Goal: Information Seeking & Learning: Learn about a topic

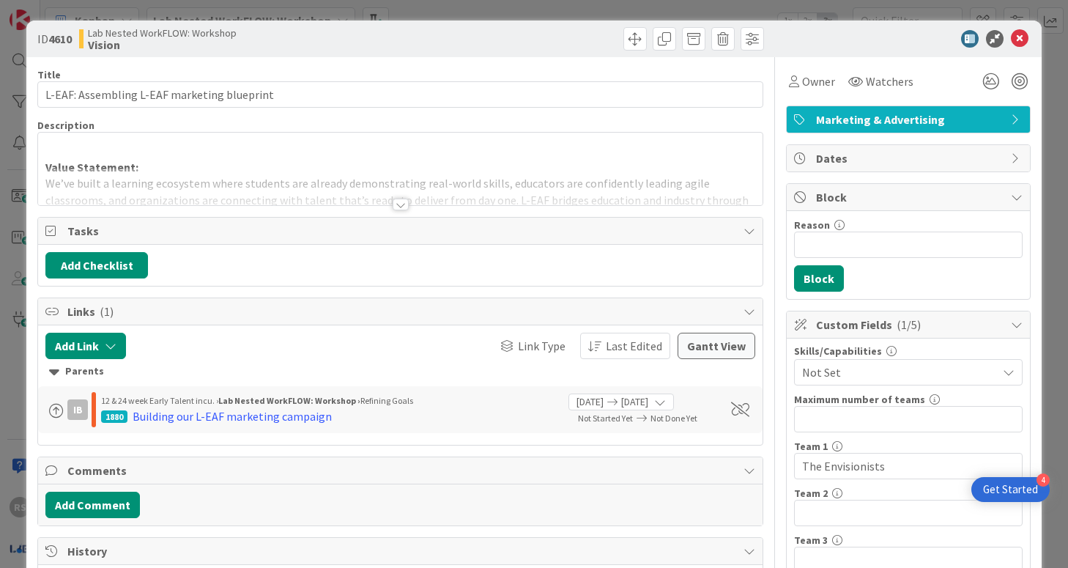
click at [398, 202] on div at bounding box center [401, 204] width 16 height 12
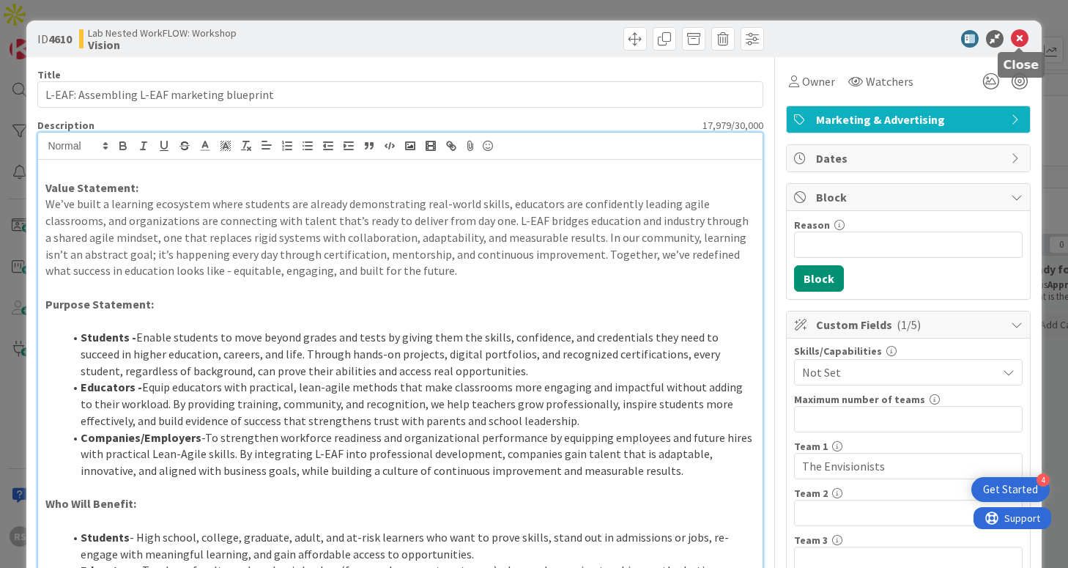
click at [1025, 40] on icon at bounding box center [1020, 39] width 18 height 18
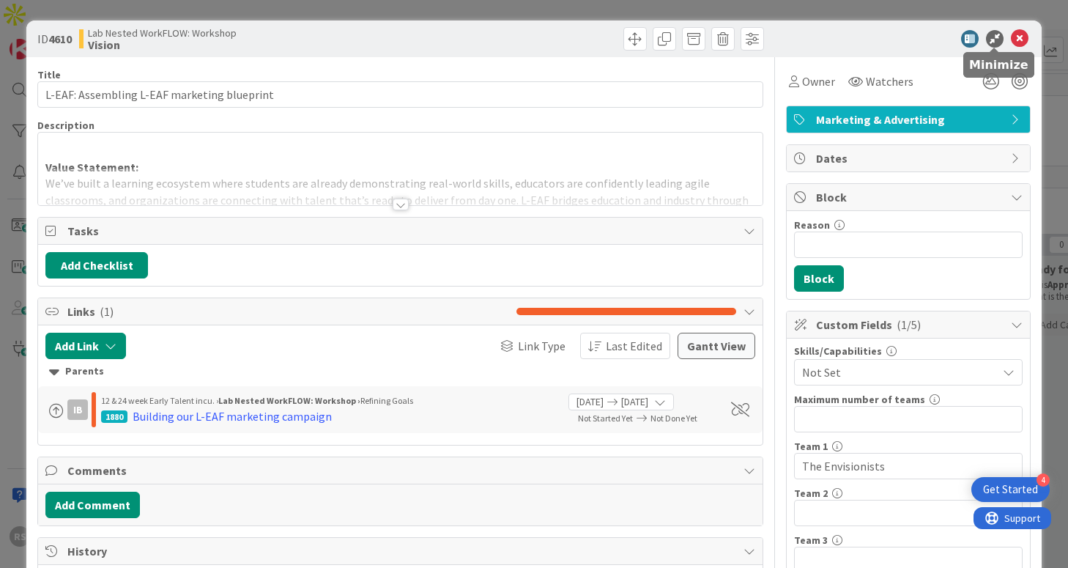
click at [1019, 31] on icon at bounding box center [1020, 39] width 18 height 18
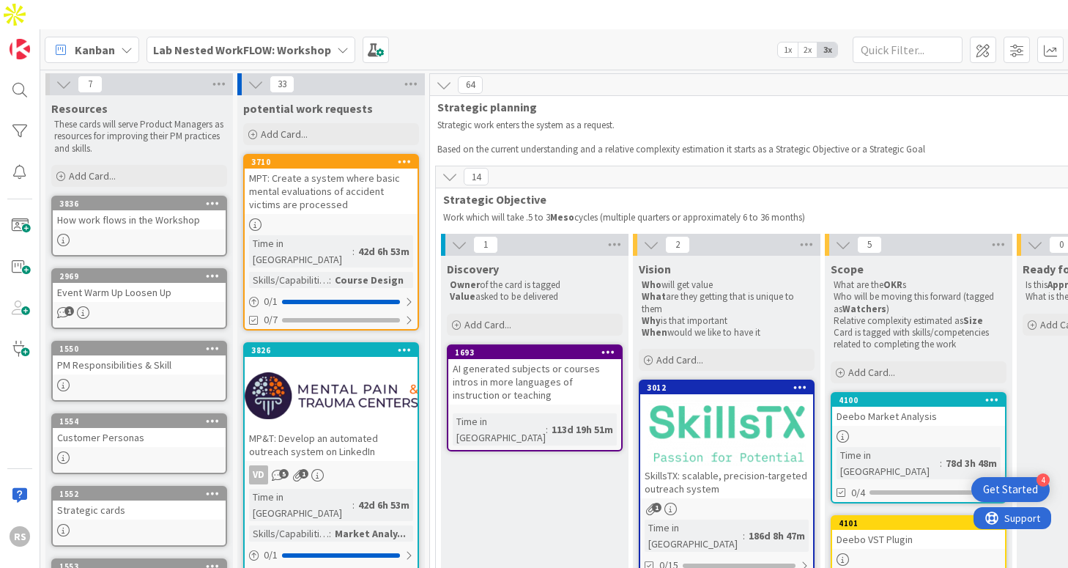
click at [207, 37] on div "Lab Nested WorkFLOW: Workshop" at bounding box center [250, 50] width 209 height 26
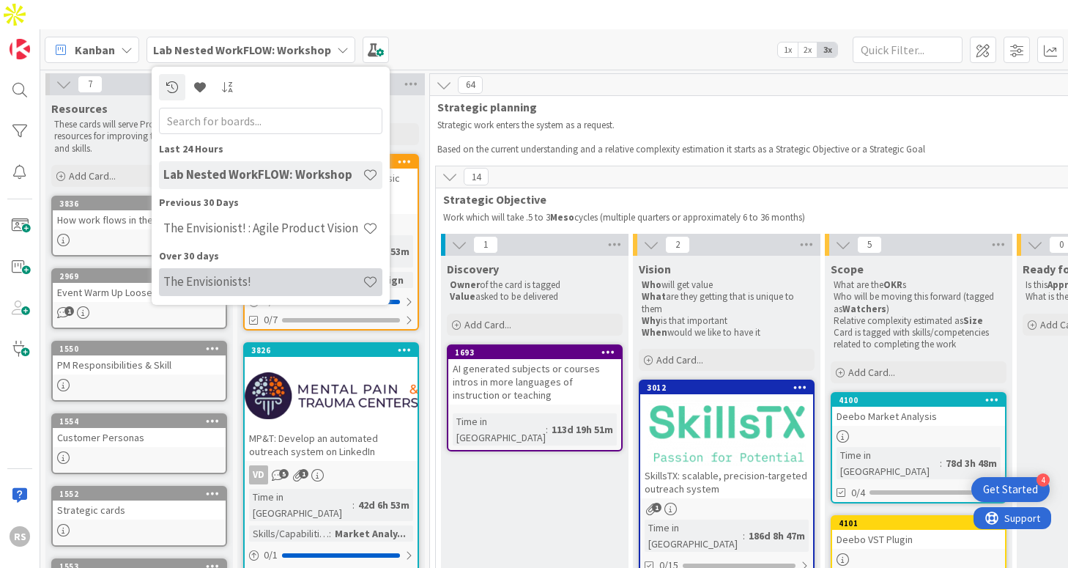
click at [234, 274] on h4 "The Envisionists!" at bounding box center [262, 281] width 199 height 15
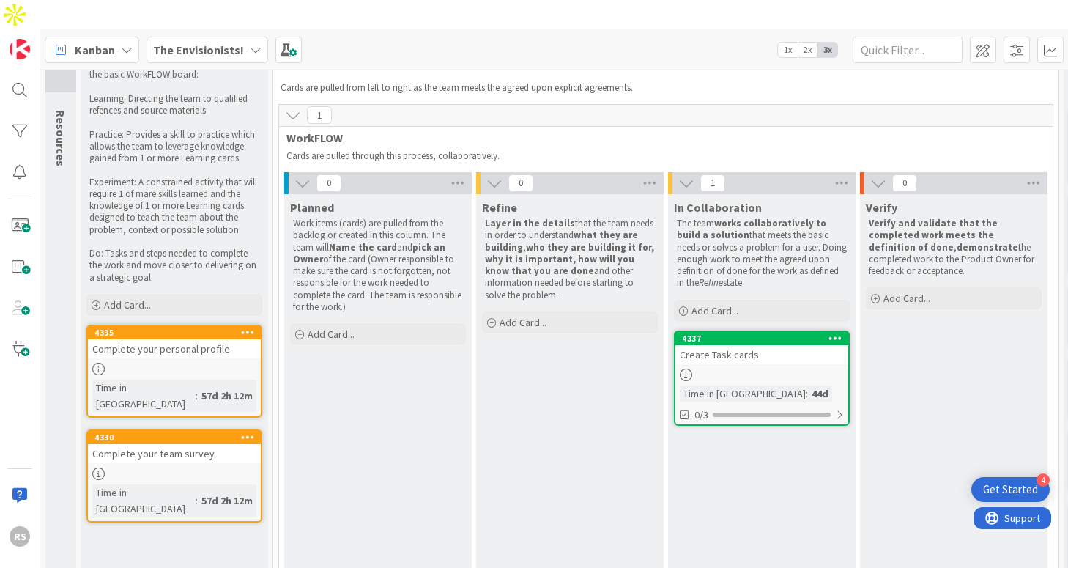
click at [702, 345] on div "Create Task cards" at bounding box center [761, 354] width 173 height 19
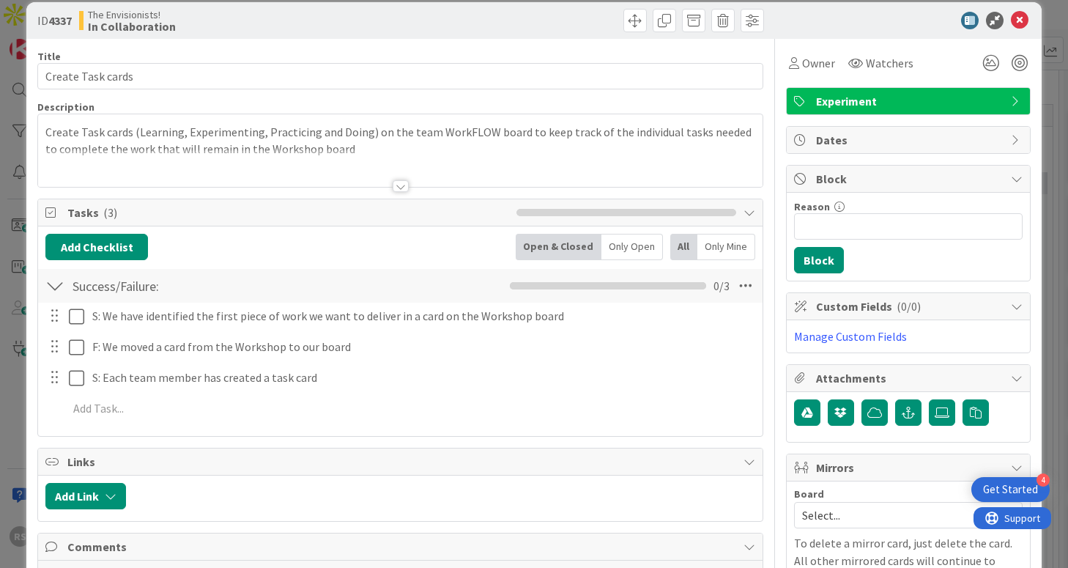
click at [400, 184] on div at bounding box center [401, 186] width 16 height 12
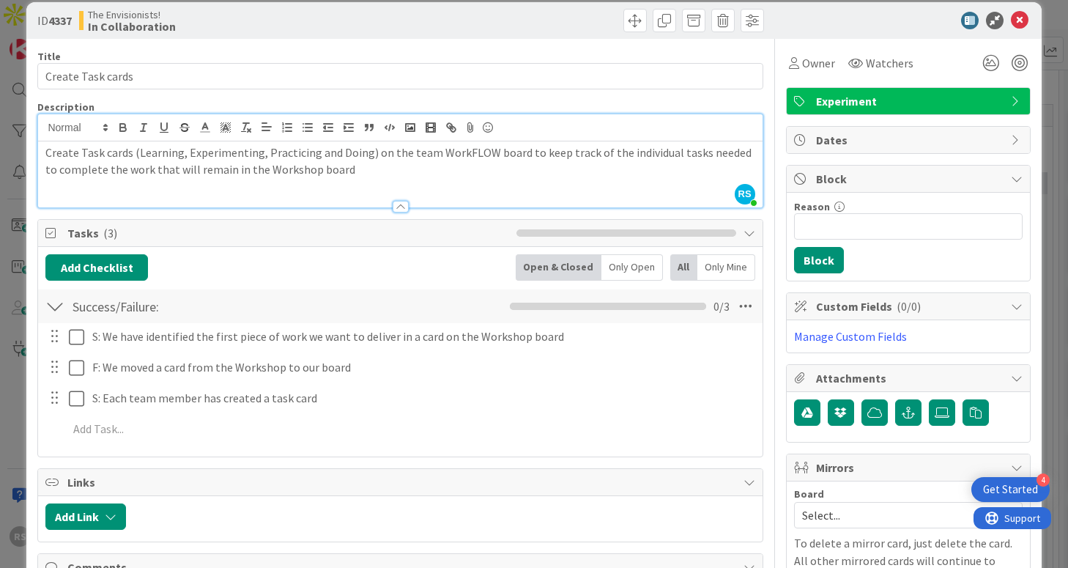
click at [399, 211] on div at bounding box center [401, 207] width 16 height 12
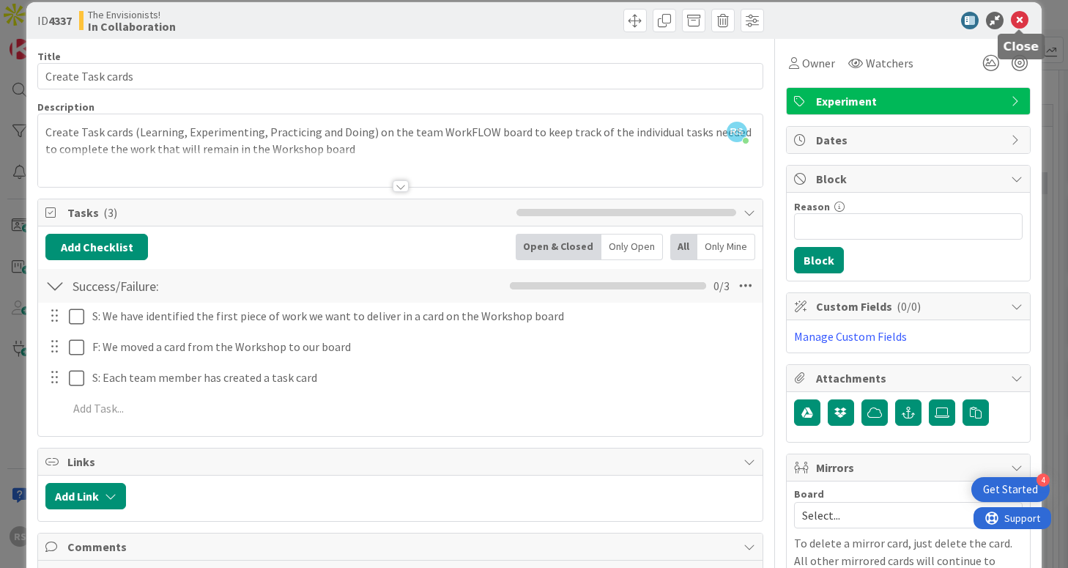
click at [1022, 23] on icon at bounding box center [1020, 21] width 18 height 18
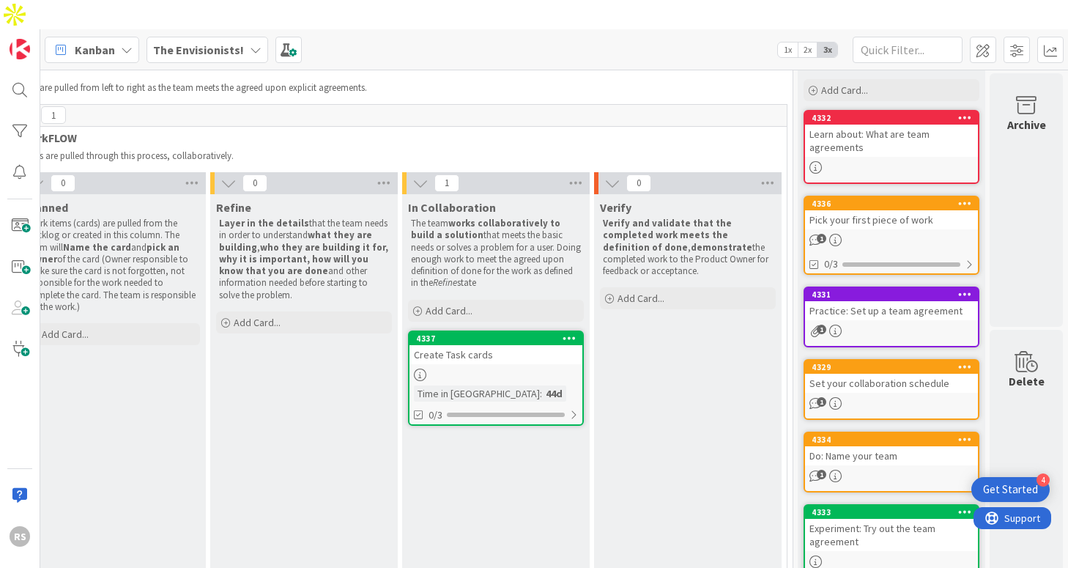
click at [856, 125] on div "Learn about: What are team agreements" at bounding box center [891, 141] width 173 height 32
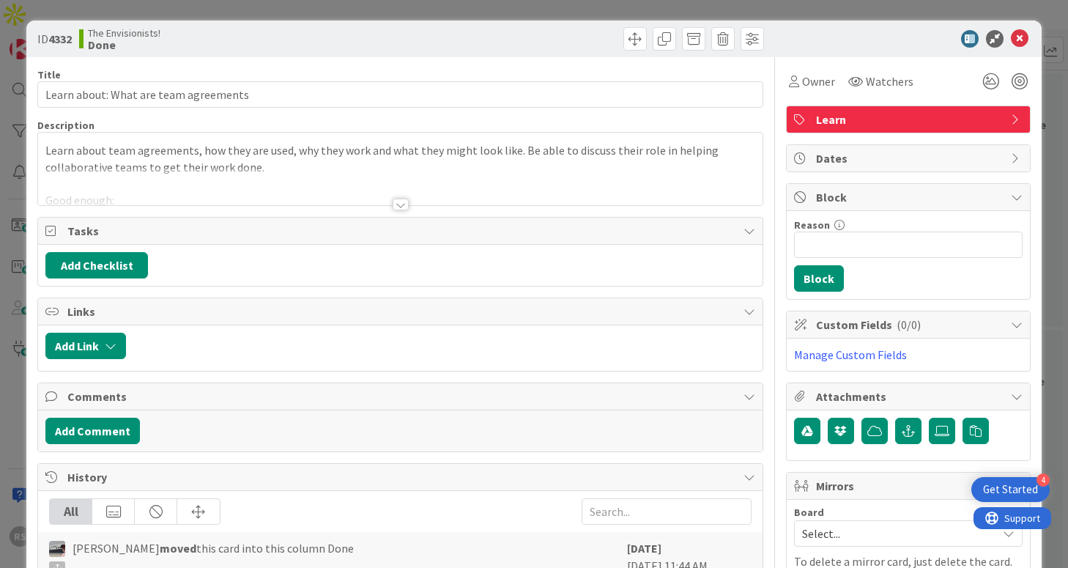
click at [397, 204] on div at bounding box center [401, 204] width 16 height 12
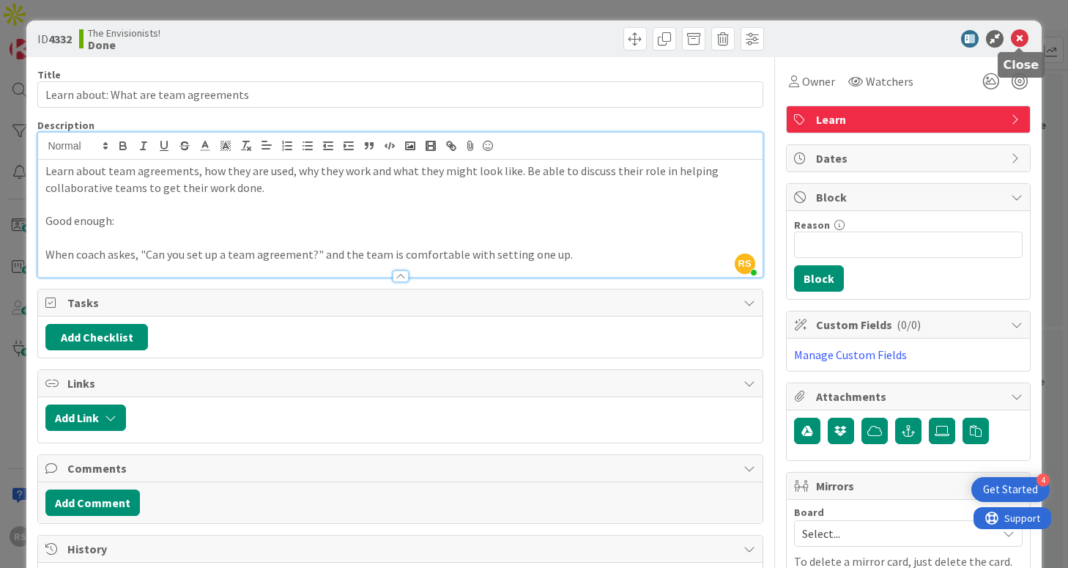
click at [1020, 40] on icon at bounding box center [1020, 39] width 18 height 18
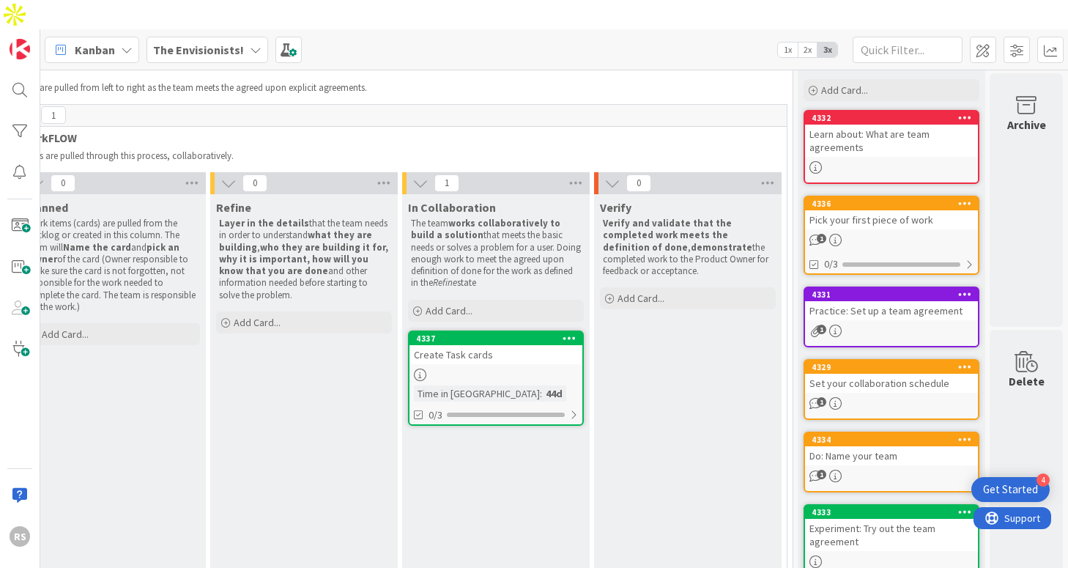
click at [858, 301] on div "Practice: Set up a team agreement" at bounding box center [891, 310] width 173 height 19
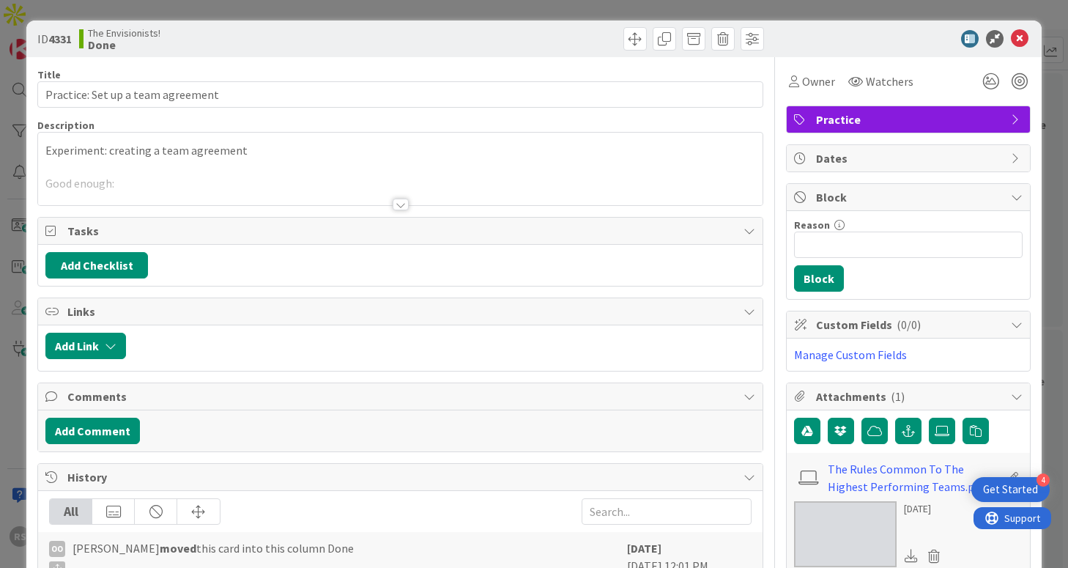
click at [399, 201] on div at bounding box center [401, 204] width 16 height 12
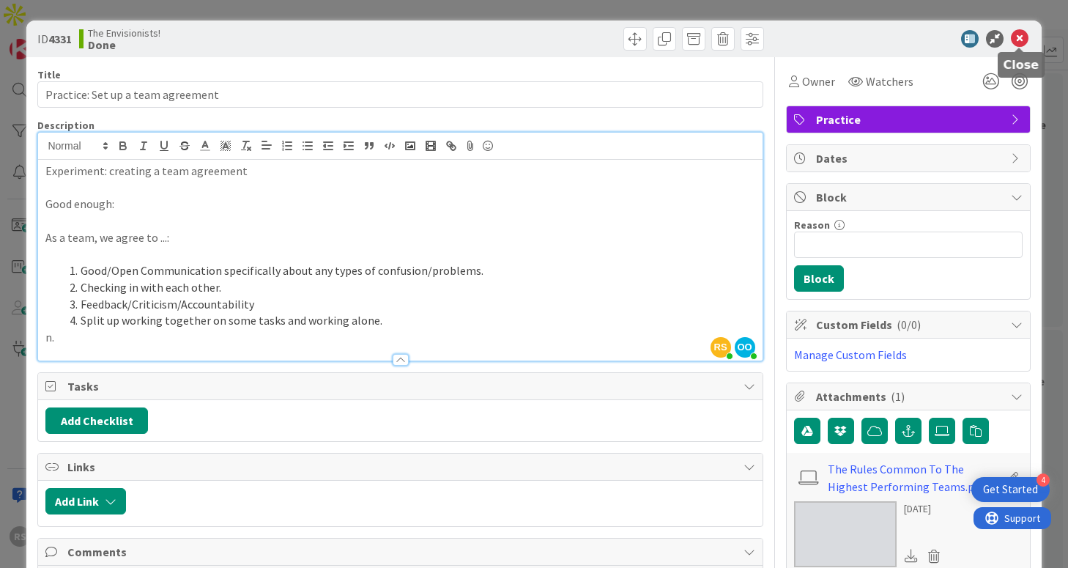
click at [1022, 46] on icon at bounding box center [1020, 39] width 18 height 18
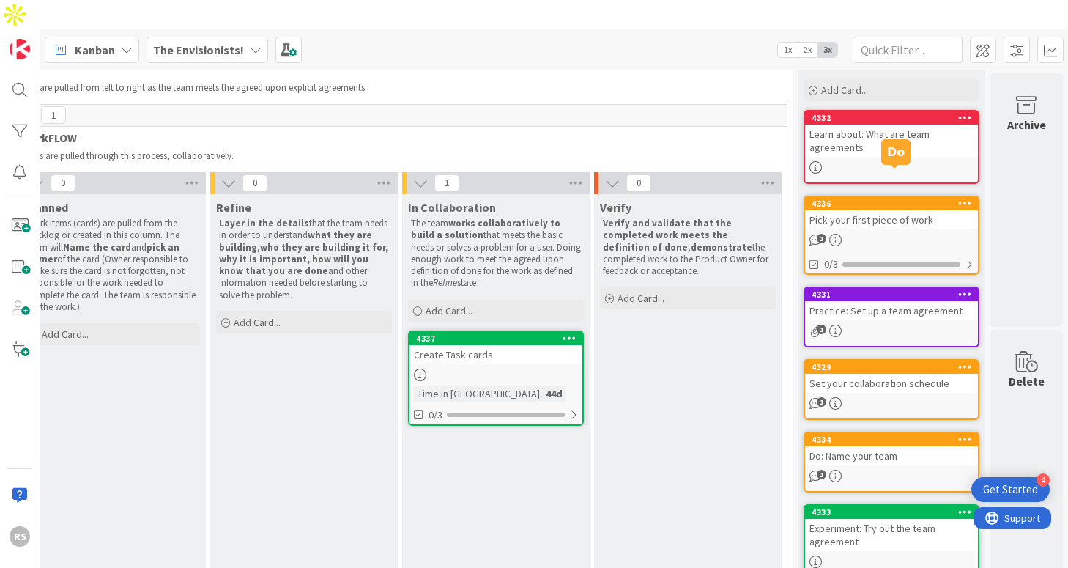
click at [918, 125] on div "Learn about: What are team agreements" at bounding box center [891, 141] width 173 height 32
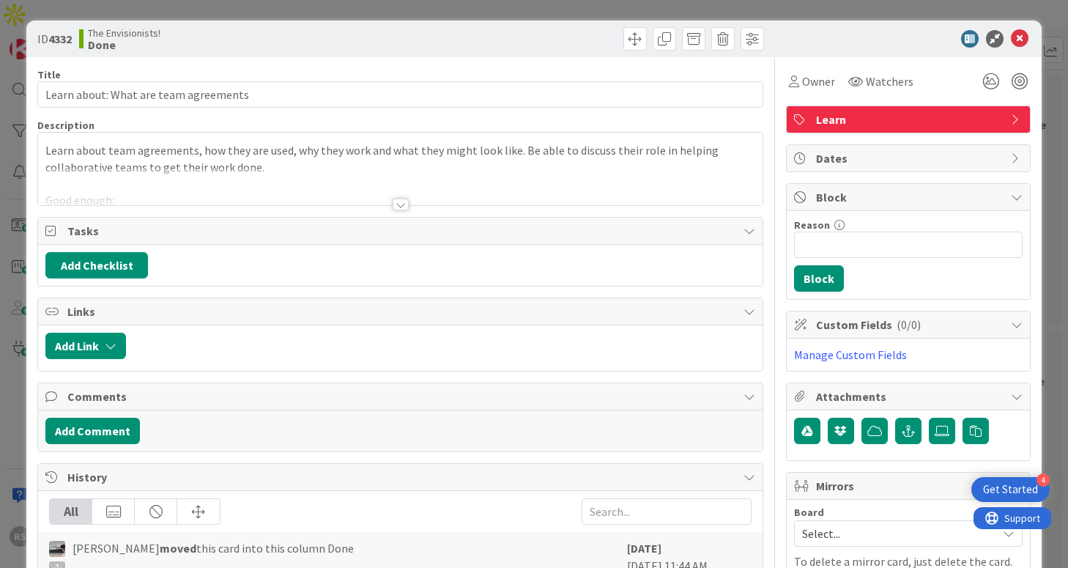
click at [404, 206] on div at bounding box center [401, 204] width 16 height 12
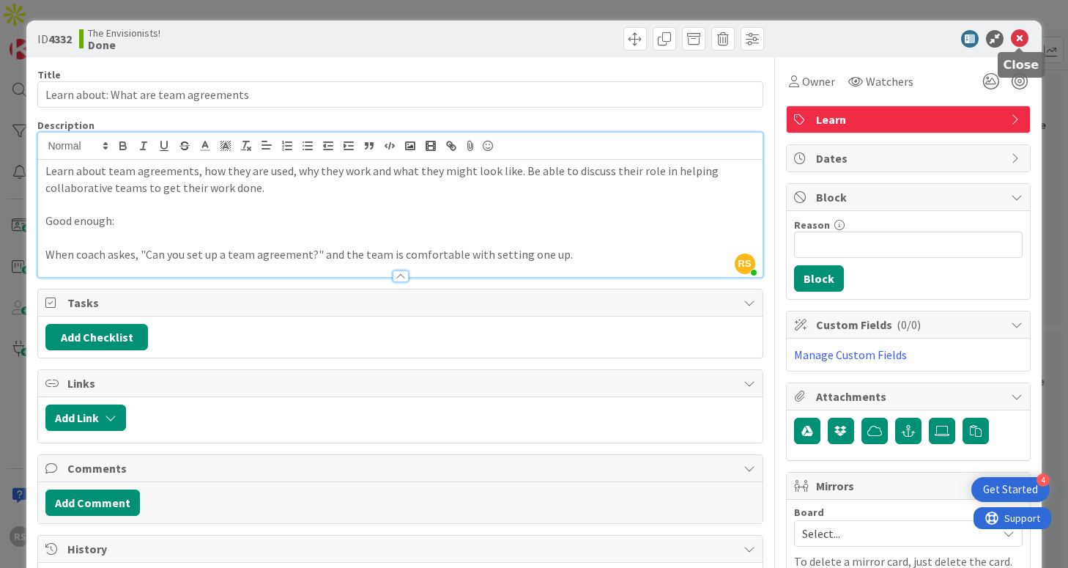
click at [1017, 31] on icon at bounding box center [1020, 39] width 18 height 18
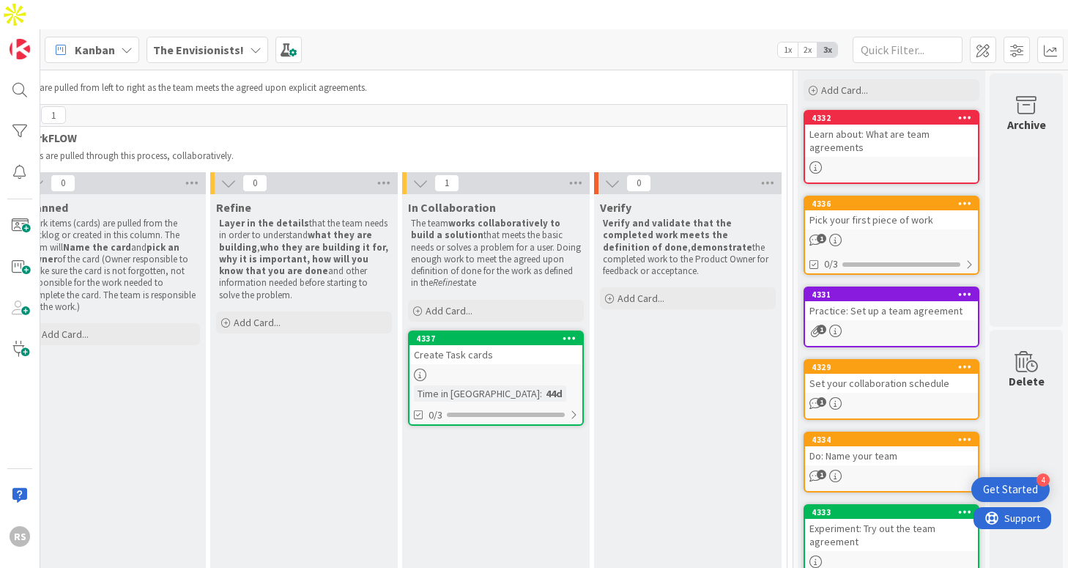
click at [863, 374] on div "Set your collaboration schedule" at bounding box center [891, 383] width 173 height 19
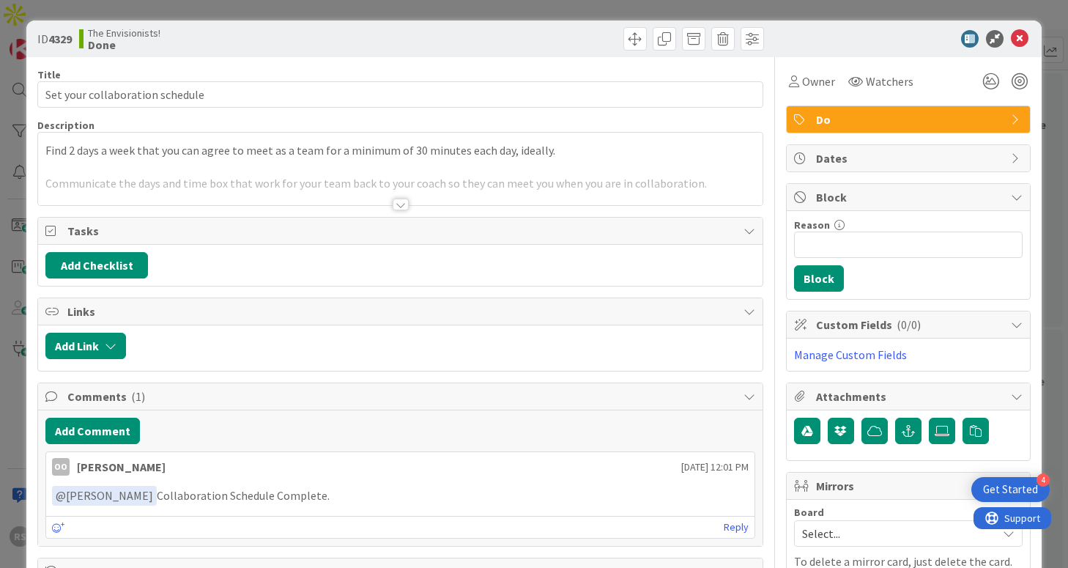
click at [404, 206] on div at bounding box center [401, 204] width 16 height 12
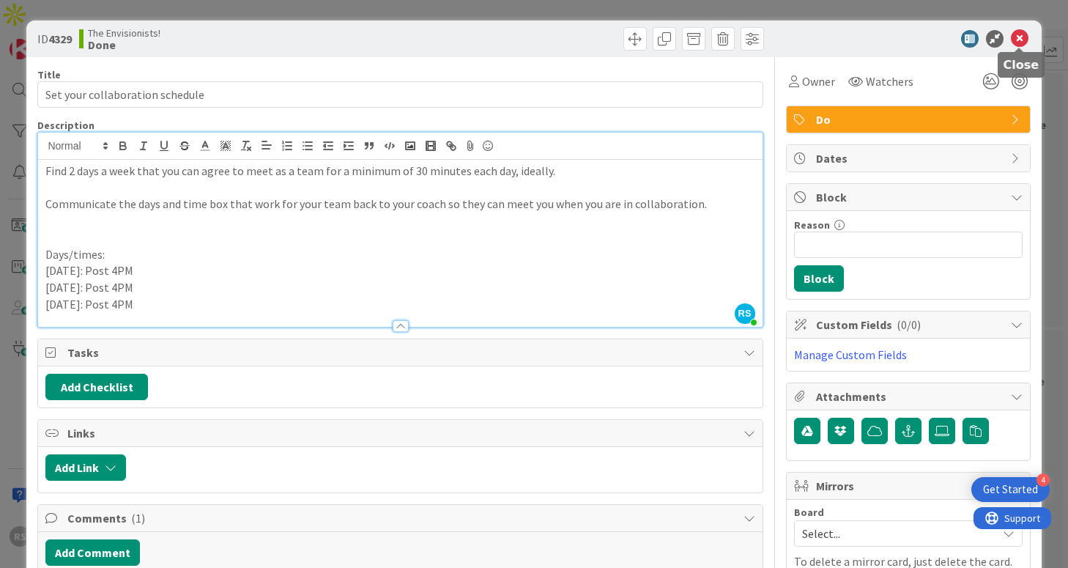
click at [1019, 41] on icon at bounding box center [1020, 39] width 18 height 18
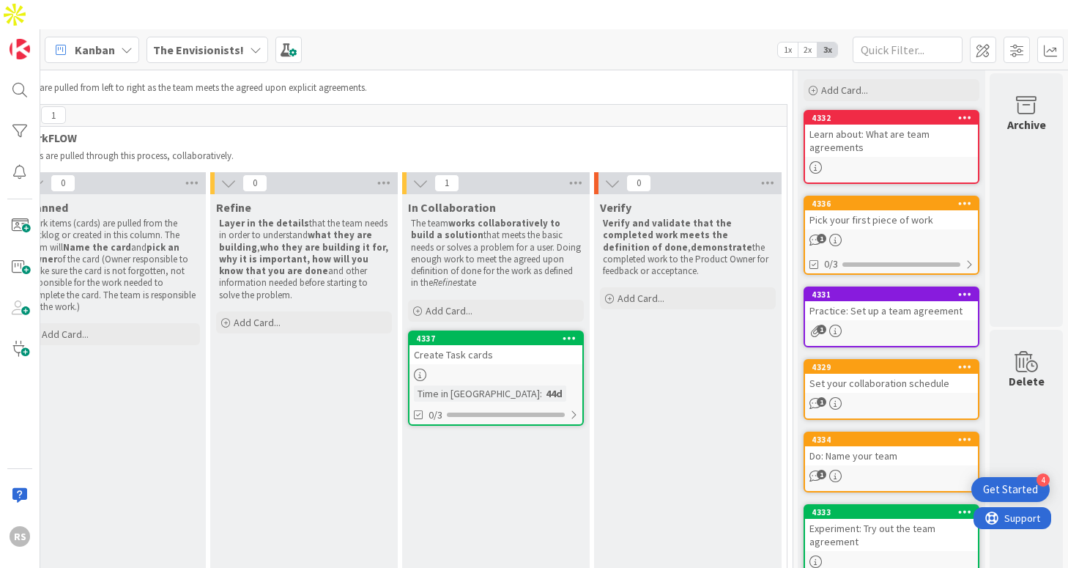
click at [877, 519] on div "Experiment: Try out the team agreement" at bounding box center [891, 535] width 173 height 32
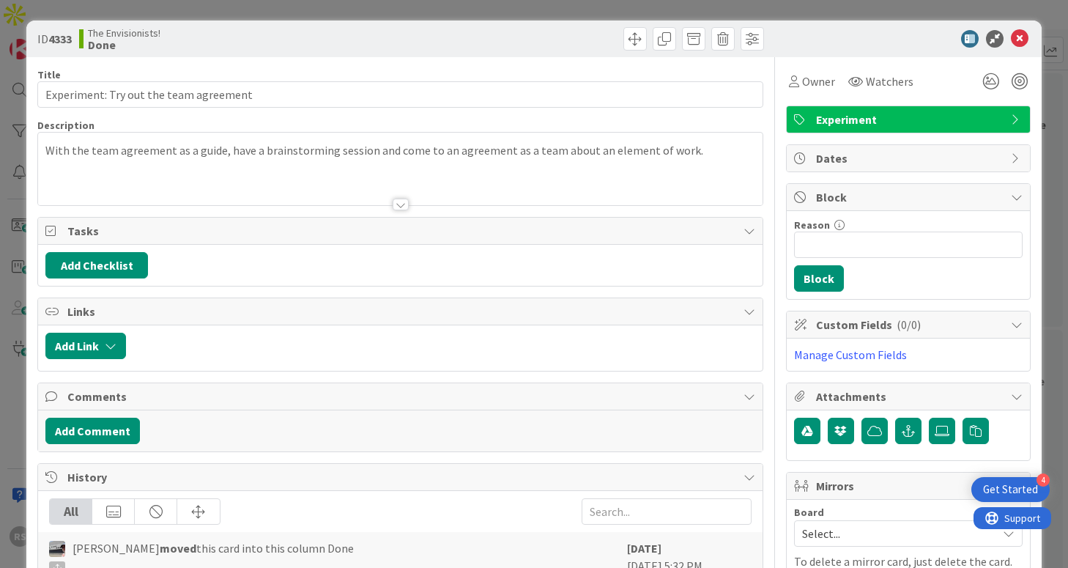
click at [396, 203] on div at bounding box center [401, 204] width 16 height 12
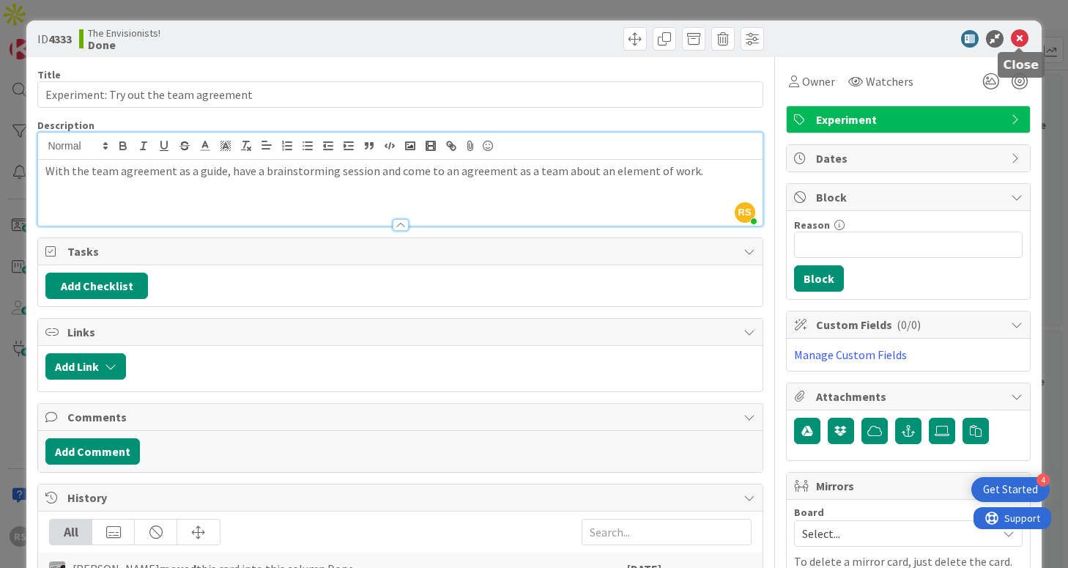
click at [1020, 36] on icon at bounding box center [1020, 39] width 18 height 18
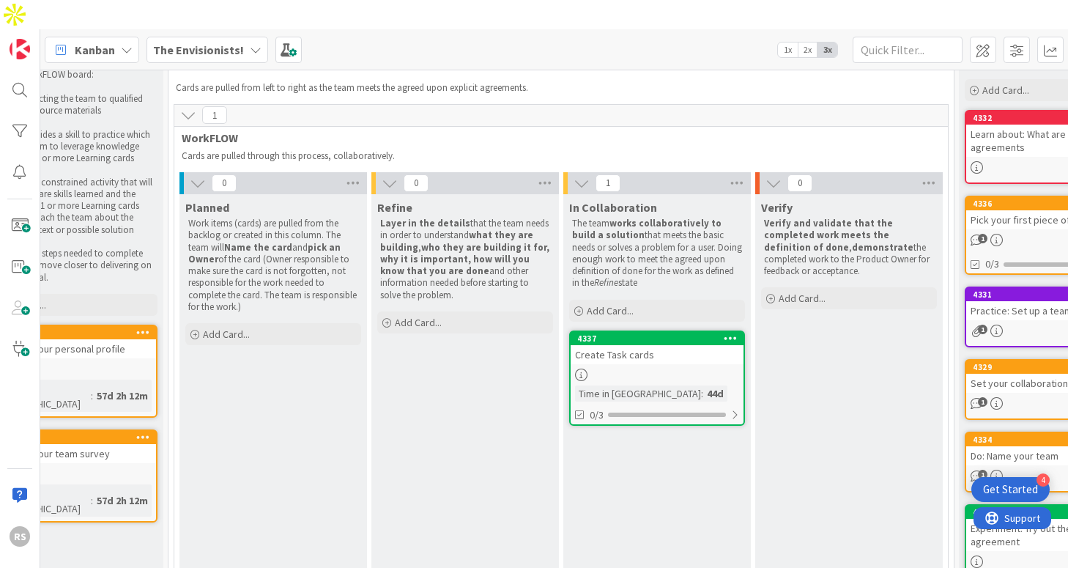
scroll to position [62, 0]
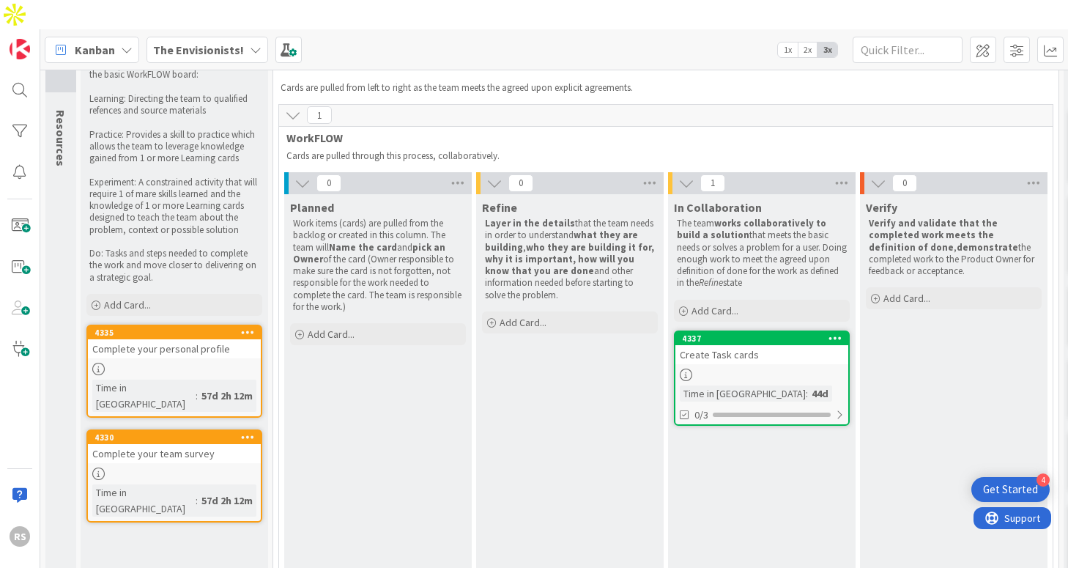
click at [176, 37] on div "The Envisionists!" at bounding box center [207, 50] width 122 height 26
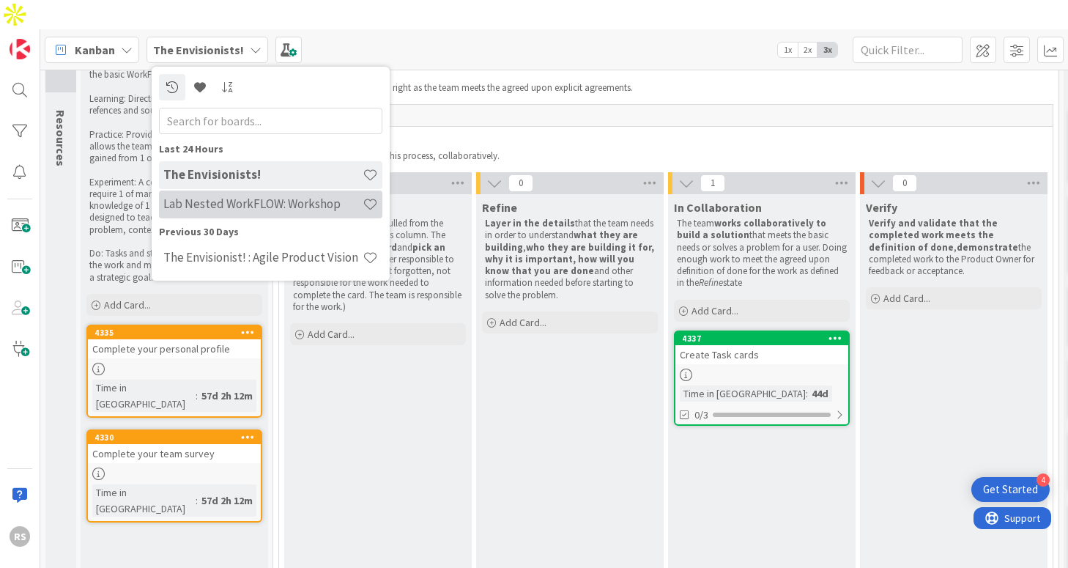
click at [262, 196] on h4 "Lab Nested WorkFLOW: Workshop" at bounding box center [262, 203] width 199 height 15
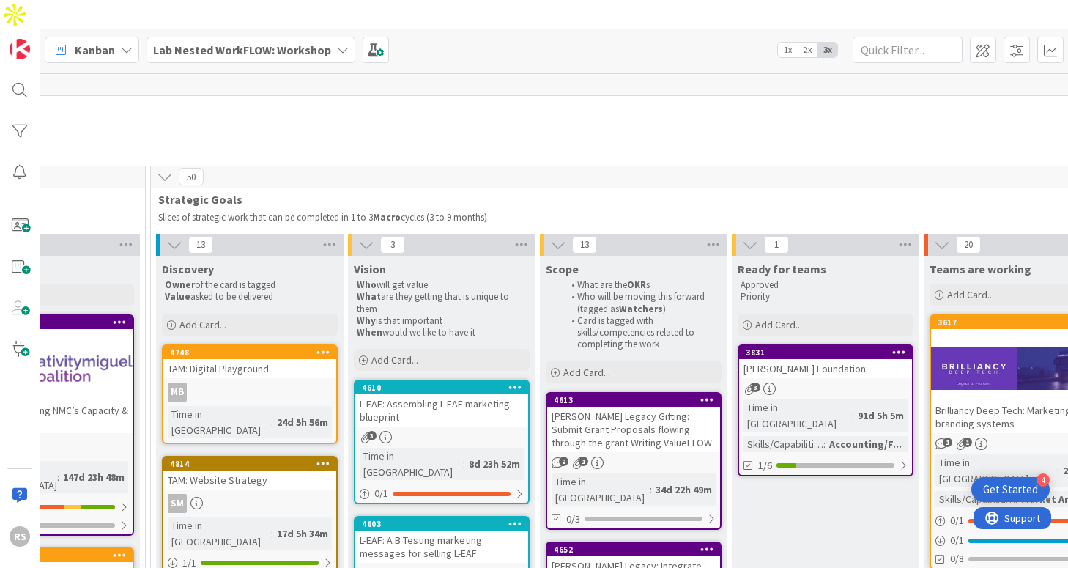
scroll to position [0, 1269]
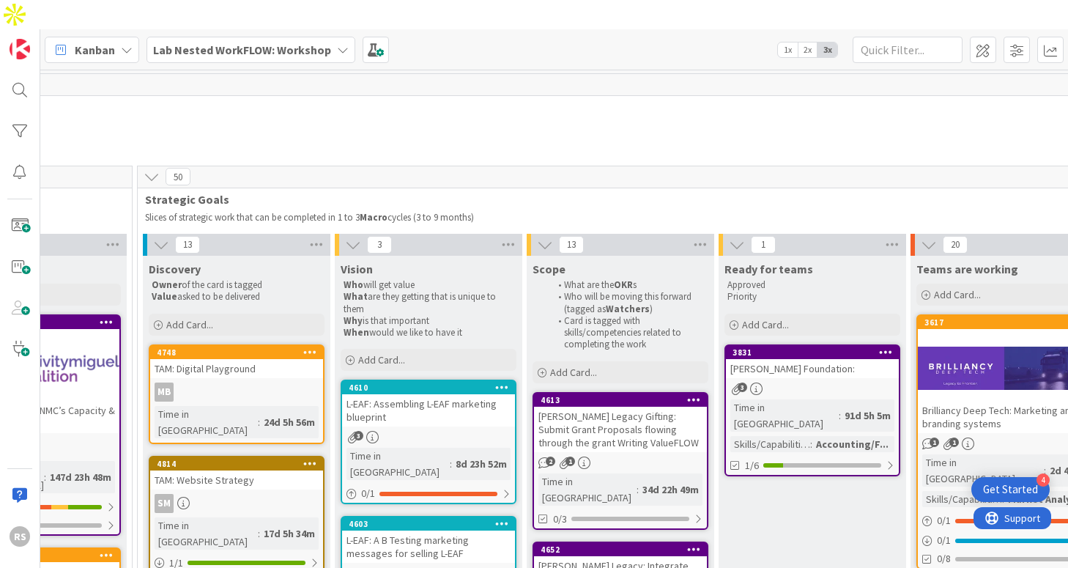
click at [415, 431] on div "3" at bounding box center [428, 437] width 173 height 12
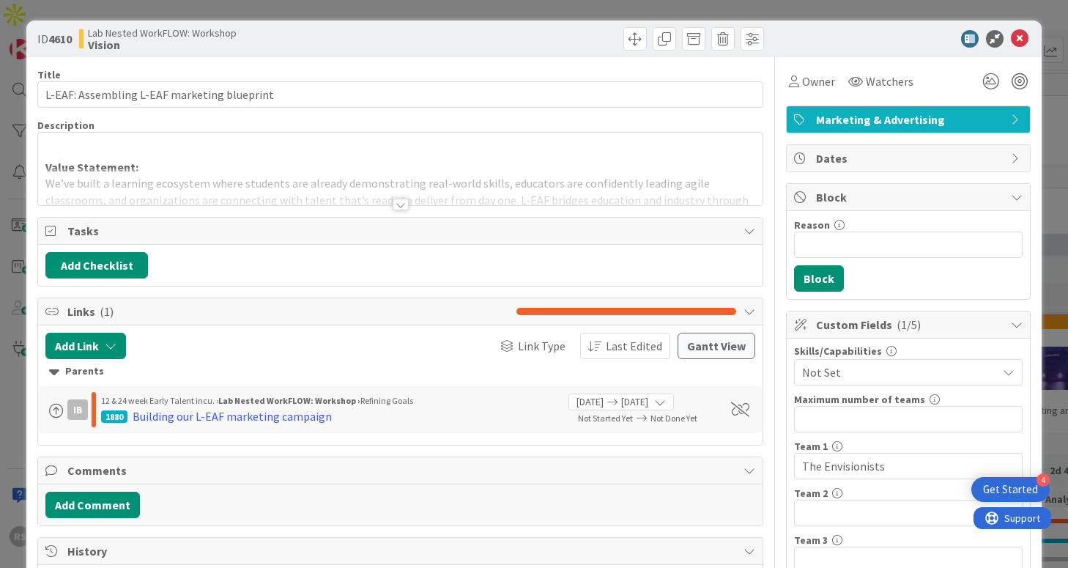
click at [396, 204] on div at bounding box center [401, 204] width 16 height 12
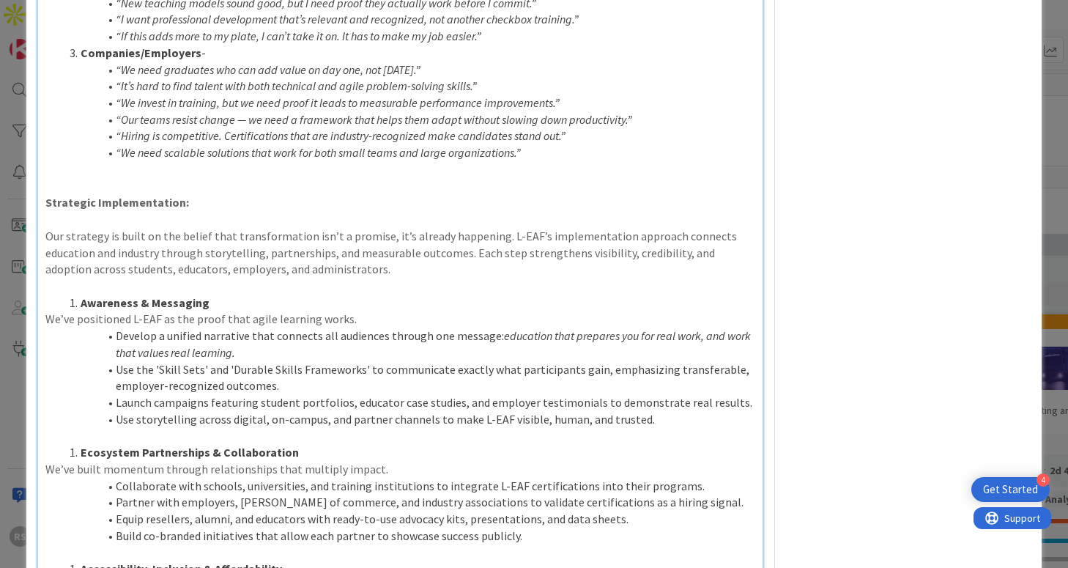
scroll to position [1262, 0]
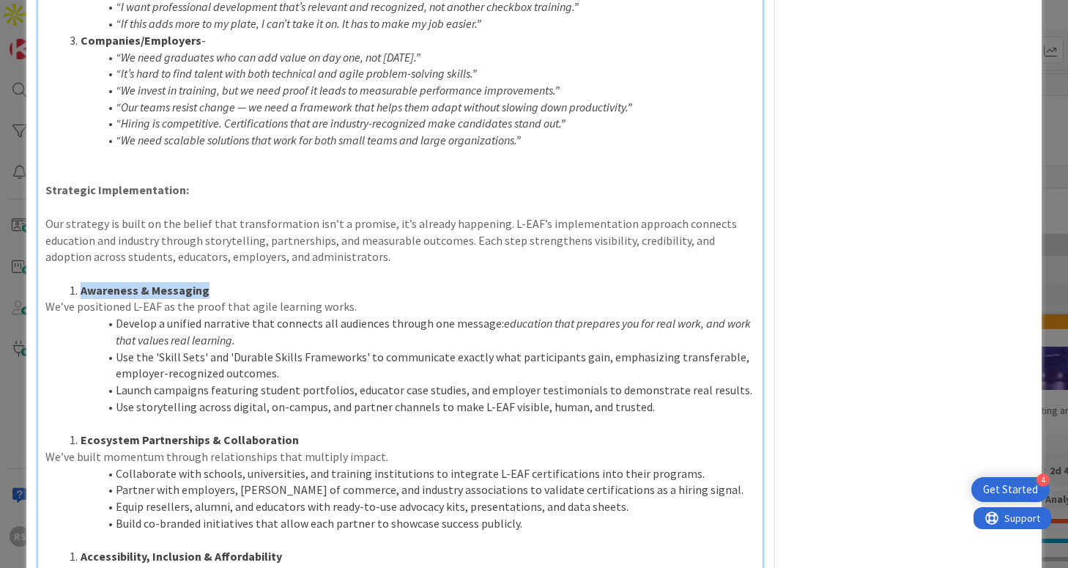
drag, startPoint x: 78, startPoint y: 292, endPoint x: 220, endPoint y: 294, distance: 142.1
click at [221, 295] on li "Awareness & Messaging" at bounding box center [408, 290] width 691 height 17
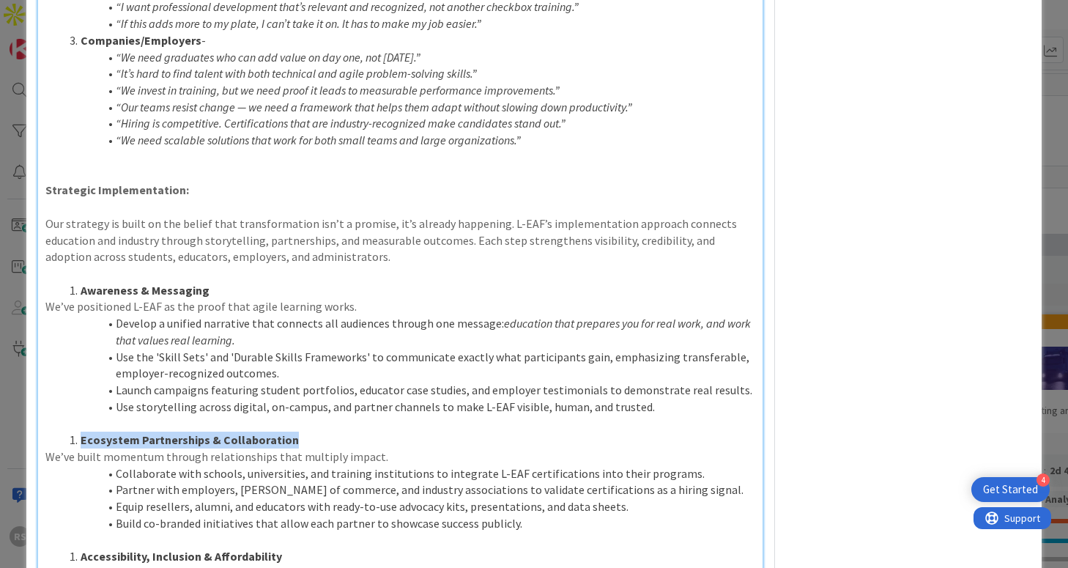
drag, startPoint x: 80, startPoint y: 442, endPoint x: 433, endPoint y: 439, distance: 353.0
click at [433, 439] on li "Ecosystem Partnerships & Collaboration" at bounding box center [408, 439] width 691 height 17
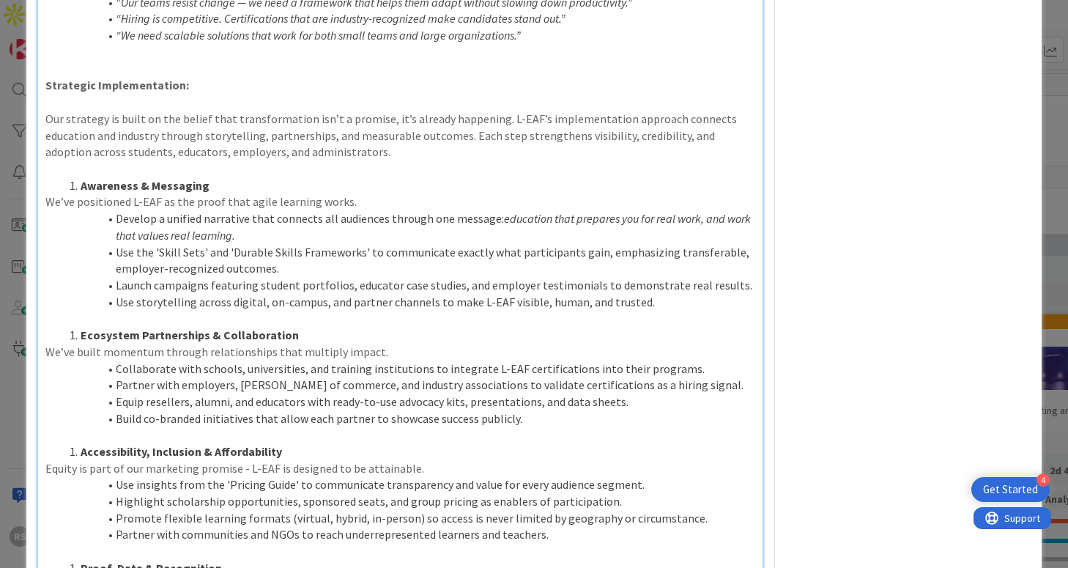
scroll to position [1285, 0]
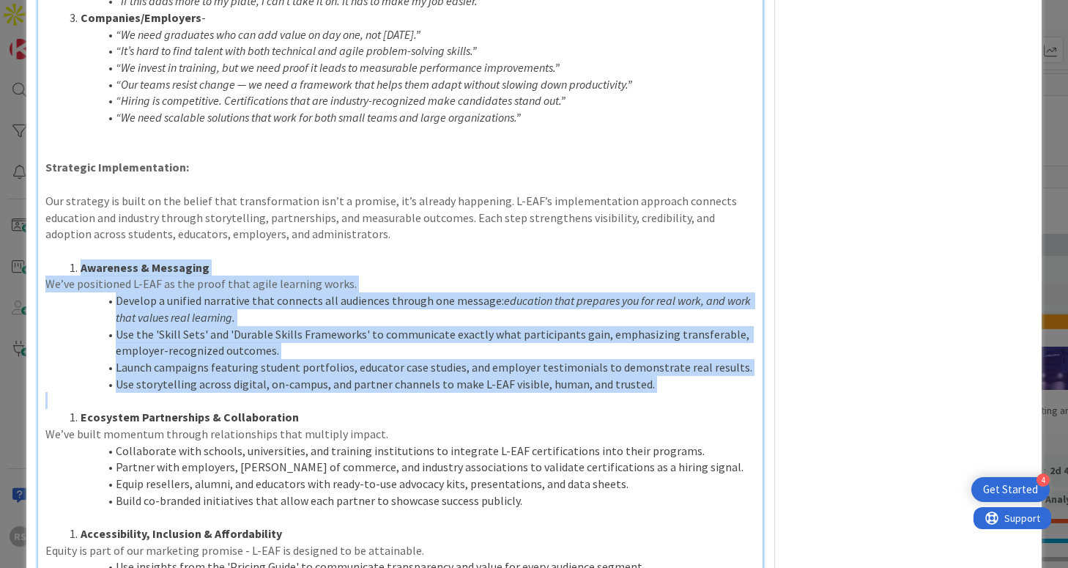
drag, startPoint x: 81, startPoint y: 267, endPoint x: 373, endPoint y: 393, distance: 317.9
click at [373, 393] on div "Value Statement: We’ve built a learning ecosystem where students are already de…" at bounding box center [400, 7] width 724 height 2264
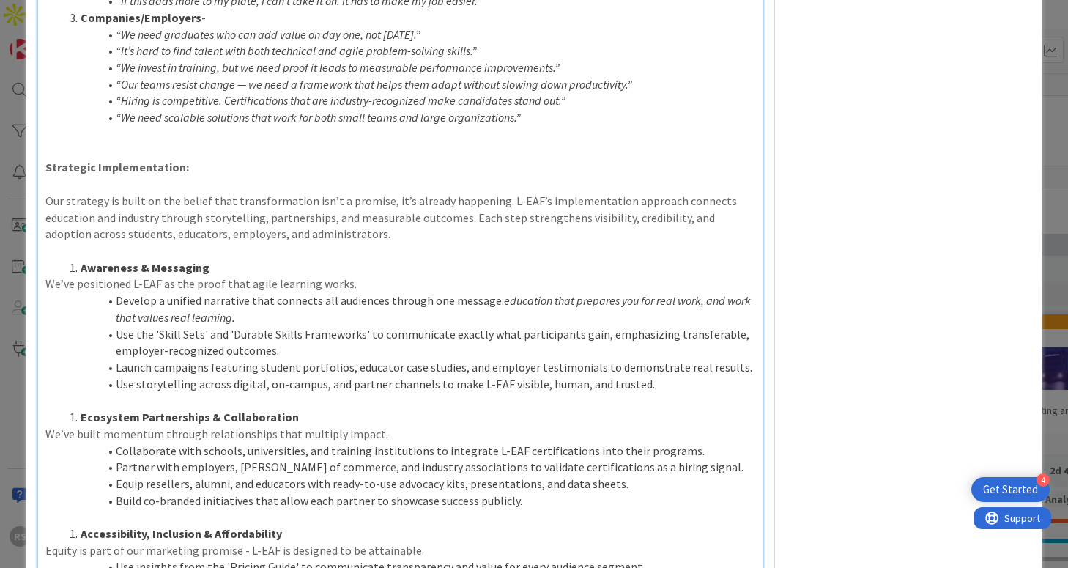
click at [190, 343] on li "Use the 'Skill Sets' and 'Durable Skills Frameworks' to communicate exactly wha…" at bounding box center [408, 342] width 691 height 33
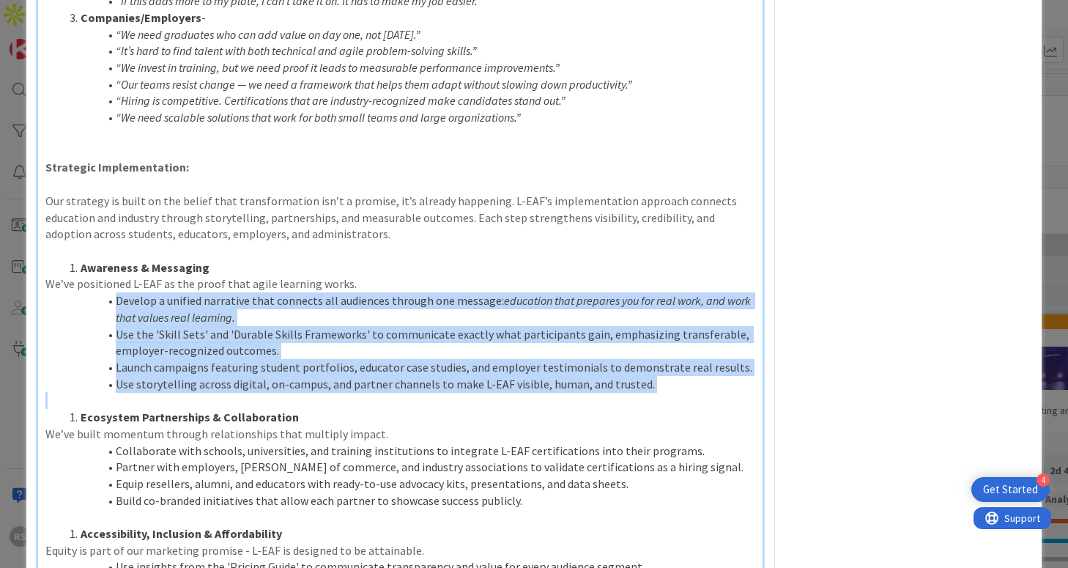
drag, startPoint x: 114, startPoint y: 306, endPoint x: 660, endPoint y: 397, distance: 553.1
click at [660, 397] on div "Value Statement: We’ve built a learning ecosystem where students are already de…" at bounding box center [400, 7] width 724 height 2264
click at [660, 397] on p at bounding box center [399, 400] width 709 height 17
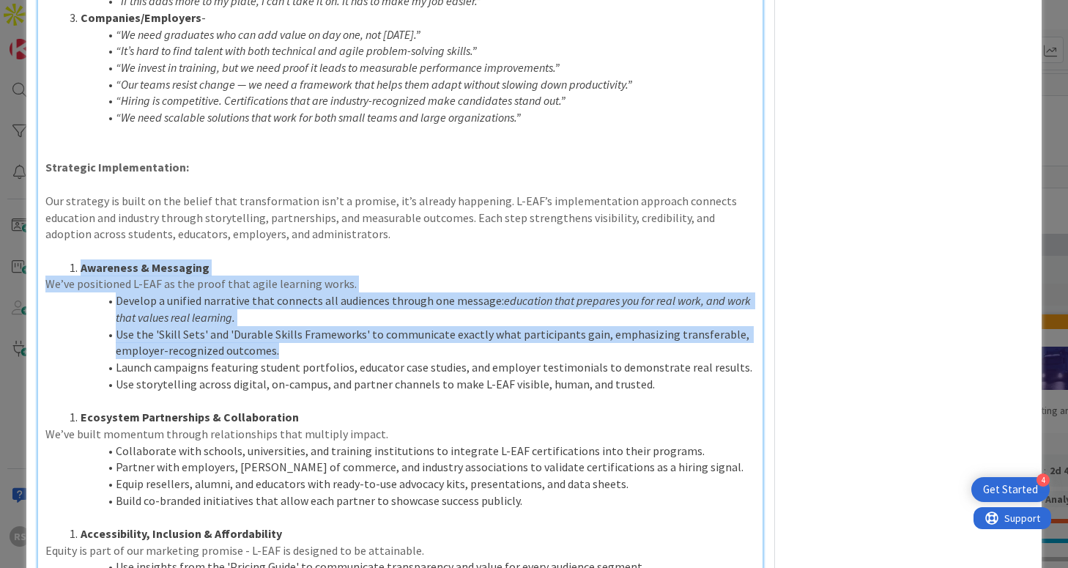
drag, startPoint x: 77, startPoint y: 267, endPoint x: 526, endPoint y: 347, distance: 456.0
click at [526, 347] on div "Value Statement: We’ve built a learning ecosystem where students are already de…" at bounding box center [400, 7] width 724 height 2264
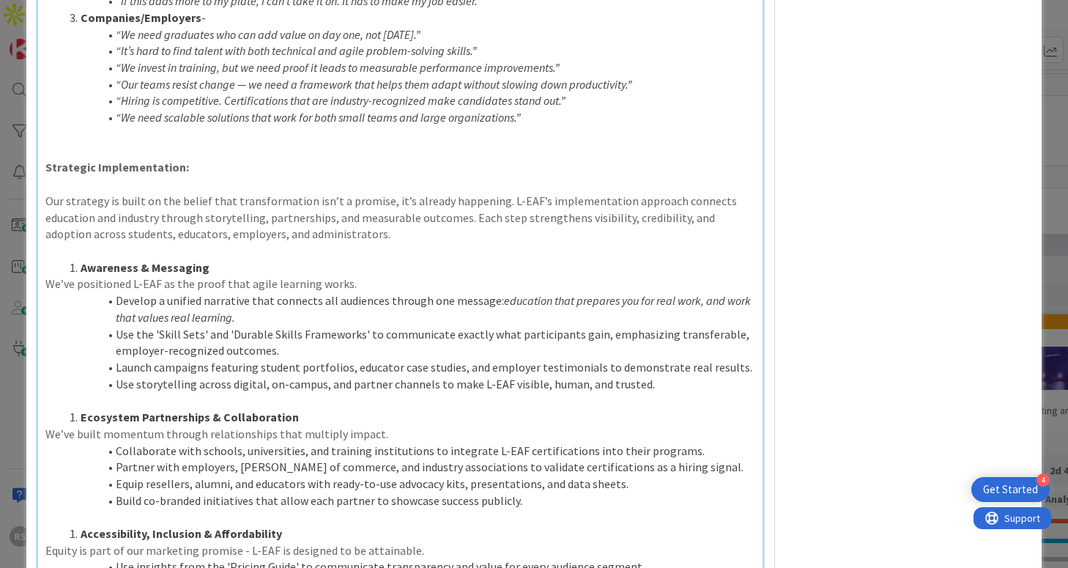
click at [376, 477] on li "Equip resellers, alumni, and educators with ready-to-use advocacy kits, present…" at bounding box center [408, 483] width 691 height 17
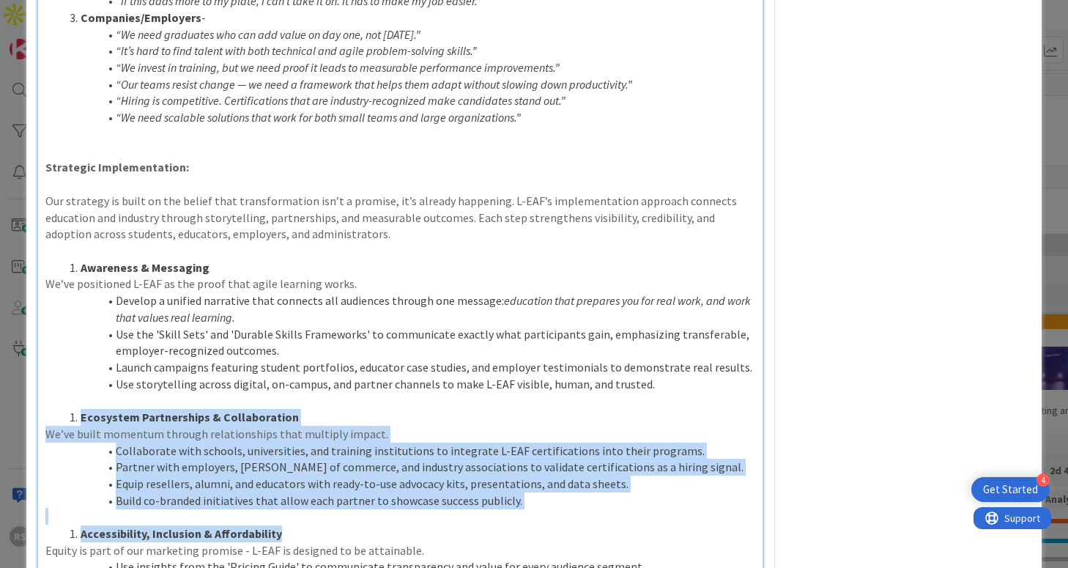
drag, startPoint x: 70, startPoint y: 417, endPoint x: 549, endPoint y: 531, distance: 492.2
click at [550, 532] on div "Value Statement: We’ve built a learning ecosystem where students are already de…" at bounding box center [400, 7] width 724 height 2264
click at [549, 531] on li "Accessibility, Inclusion & Affordability" at bounding box center [408, 533] width 691 height 17
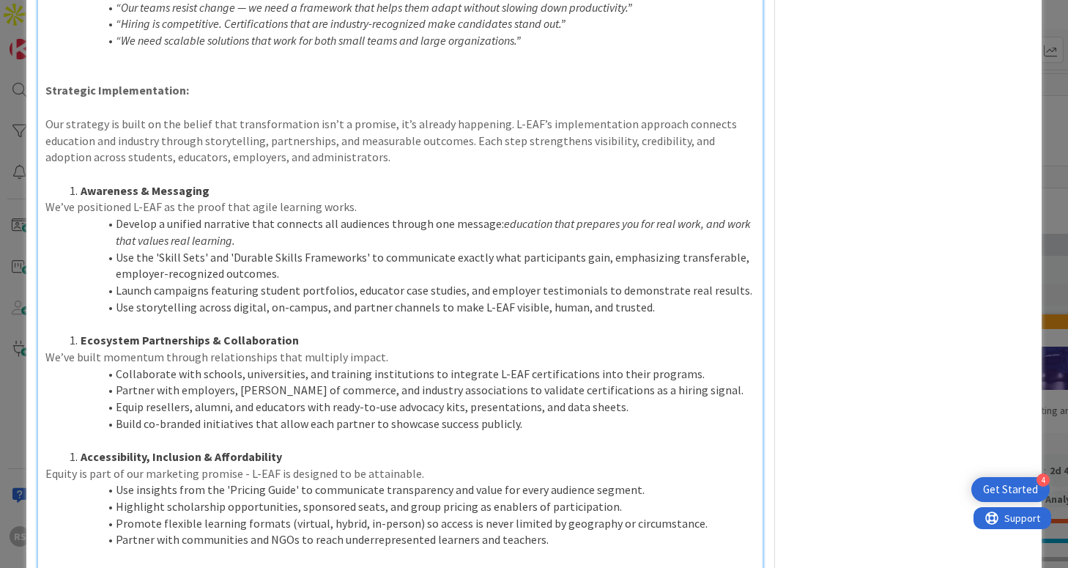
scroll to position [1361, 0]
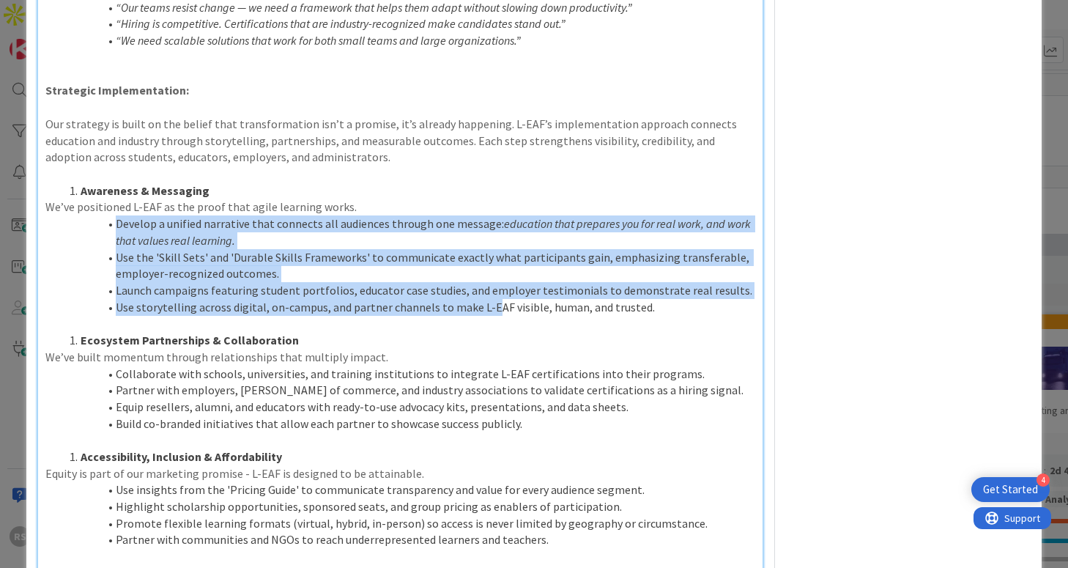
drag, startPoint x: 116, startPoint y: 223, endPoint x: 489, endPoint y: 307, distance: 382.9
click at [489, 308] on ol "Develop a unified narrative that connects all audiences through one message: ed…" at bounding box center [399, 265] width 709 height 100
click at [489, 307] on li "Use storytelling across digital, on-campus, and partner channels to make L-EAF …" at bounding box center [408, 307] width 691 height 17
drag, startPoint x: 117, startPoint y: 221, endPoint x: 226, endPoint y: 319, distance: 146.8
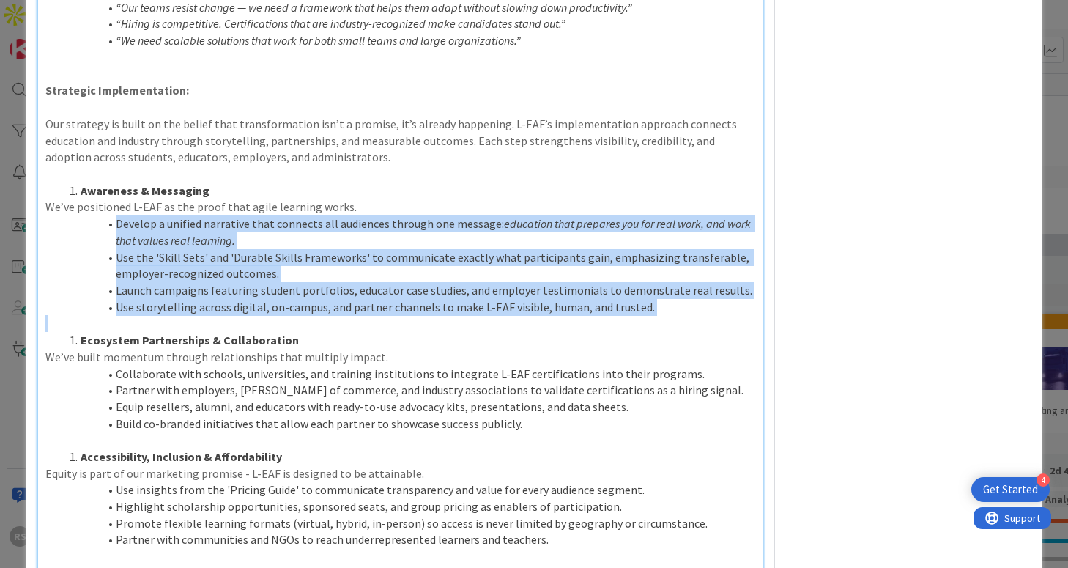
click at [133, 237] on em "education that prepares you for real work, and work that values real learning." at bounding box center [434, 231] width 637 height 31
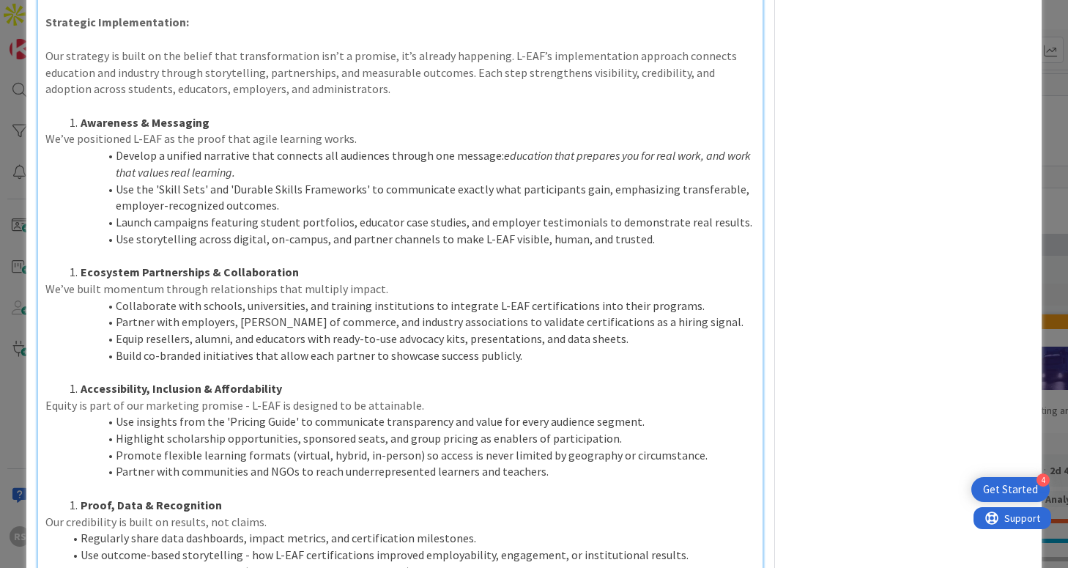
scroll to position [1441, 0]
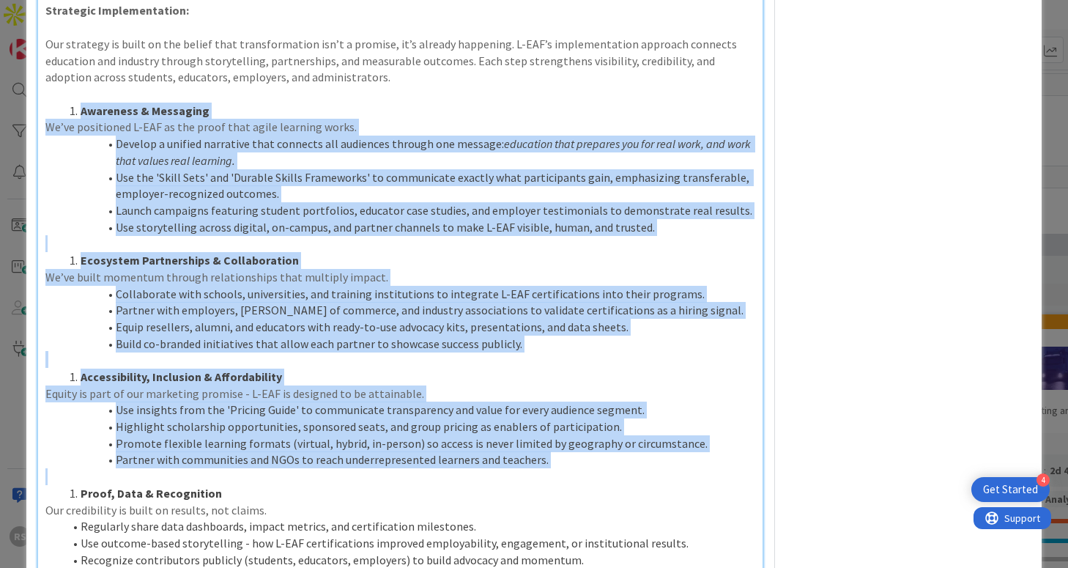
drag, startPoint x: 79, startPoint y: 105, endPoint x: 254, endPoint y: 467, distance: 401.9
click at [242, 200] on li "Use the 'Skill Sets' and 'Durable Skills Frameworks' to communicate exactly wha…" at bounding box center [408, 185] width 691 height 33
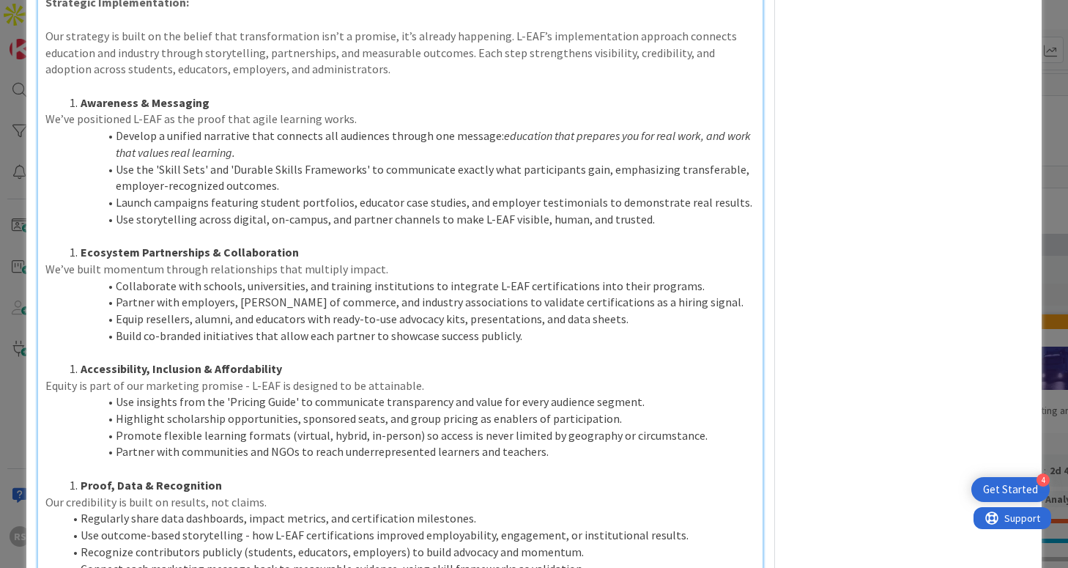
scroll to position [1459, 0]
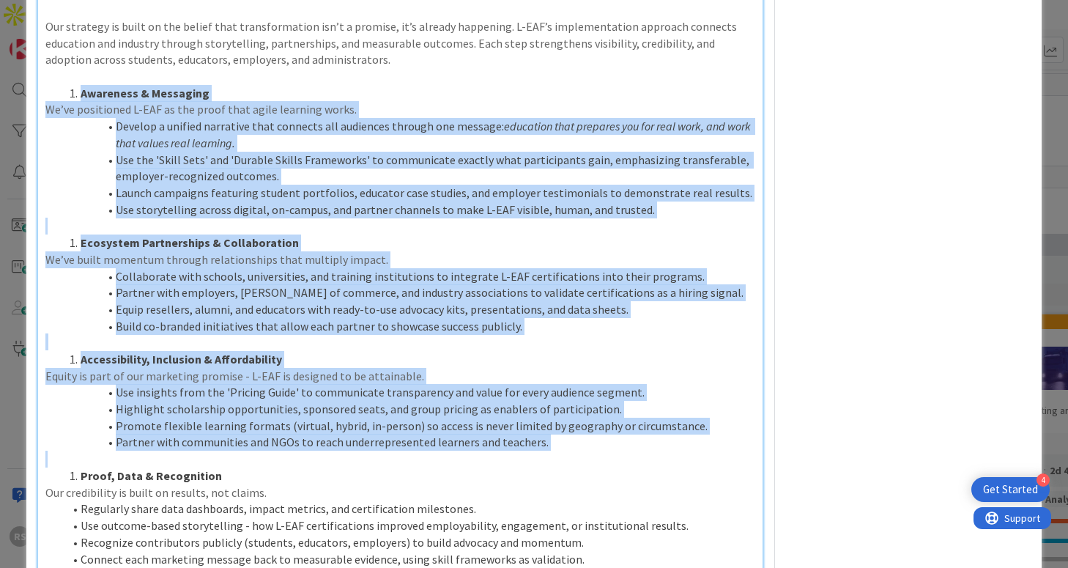
drag, startPoint x: 82, startPoint y: 93, endPoint x: 360, endPoint y: 458, distance: 458.3
click at [360, 458] on p at bounding box center [399, 458] width 709 height 17
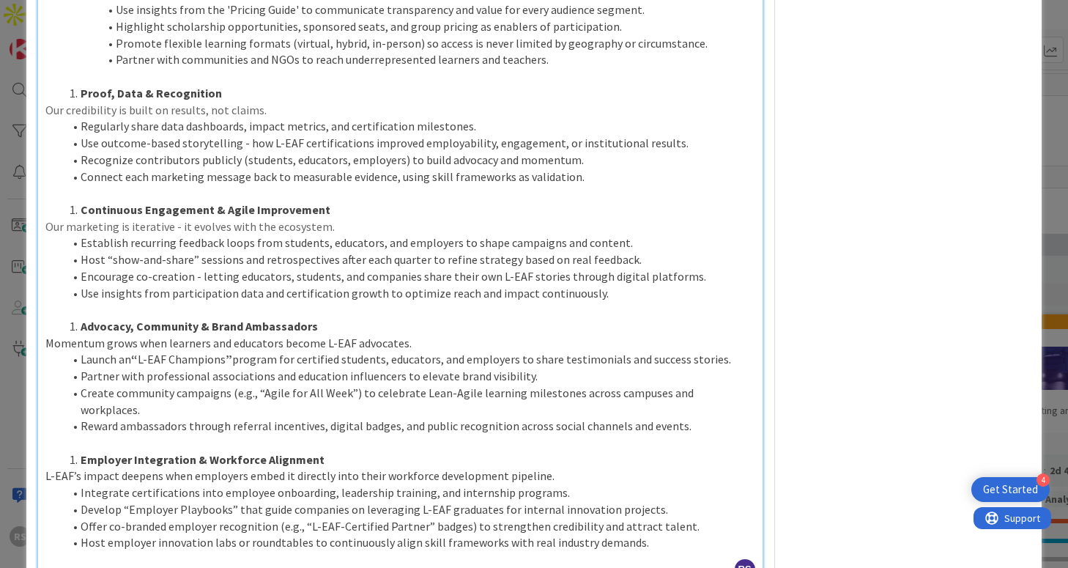
scroll to position [1846, 0]
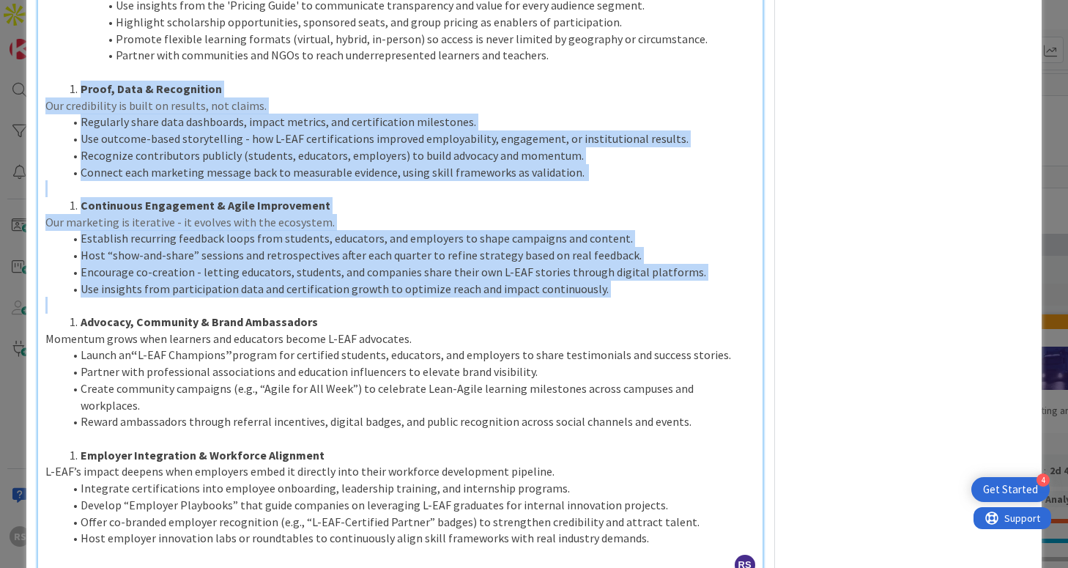
drag, startPoint x: 79, startPoint y: 88, endPoint x: 219, endPoint y: 310, distance: 262.3
click at [219, 310] on p at bounding box center [399, 305] width 709 height 17
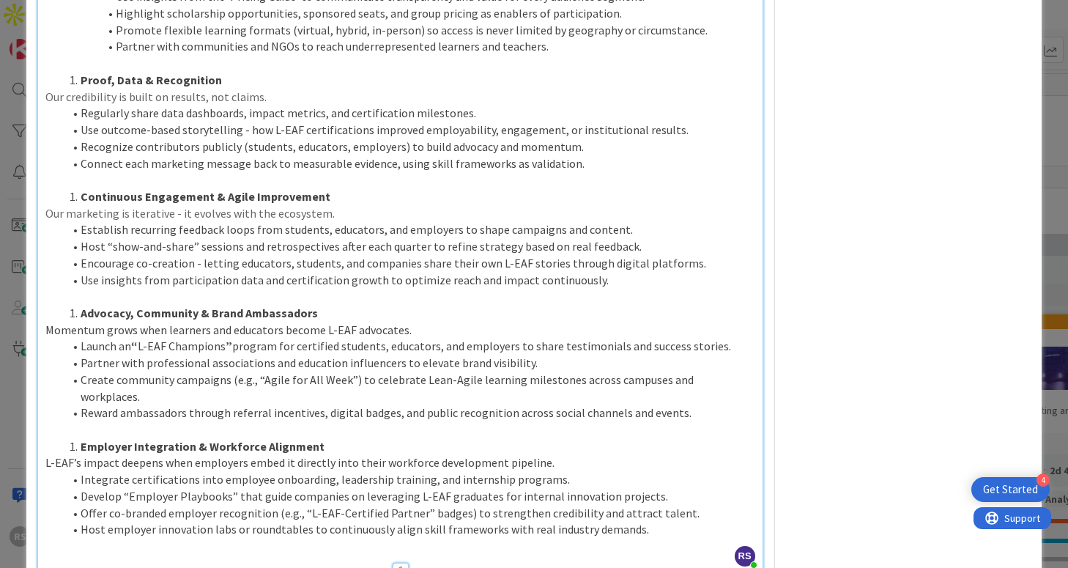
scroll to position [1857, 0]
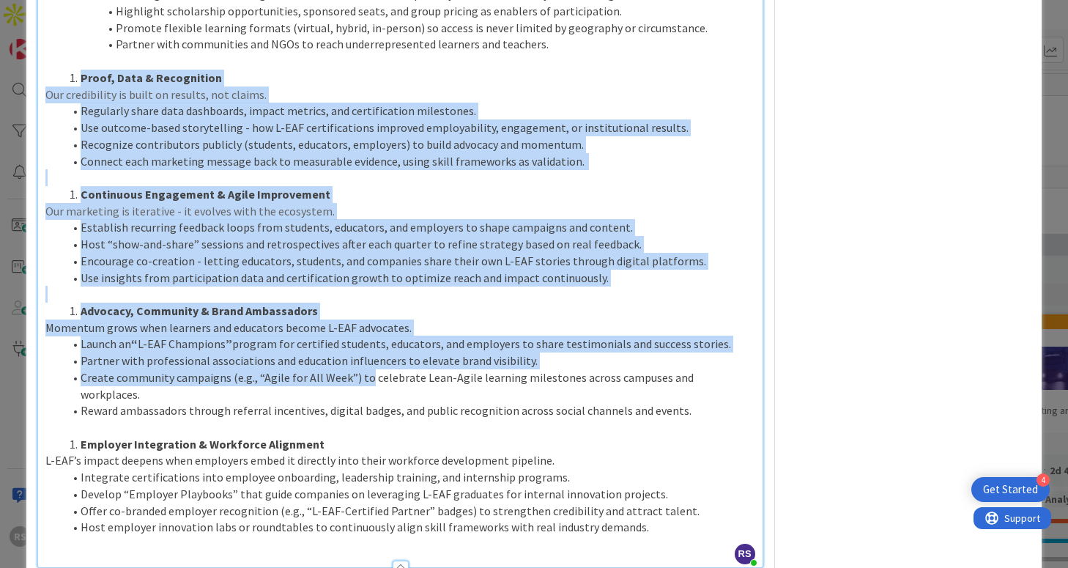
drag, startPoint x: 83, startPoint y: 78, endPoint x: 365, endPoint y: 382, distance: 414.1
click at [365, 382] on span "Create community campaigns (e.g., “Agile for All Week”) to celebrate Lean-Agile…" at bounding box center [388, 385] width 615 height 31
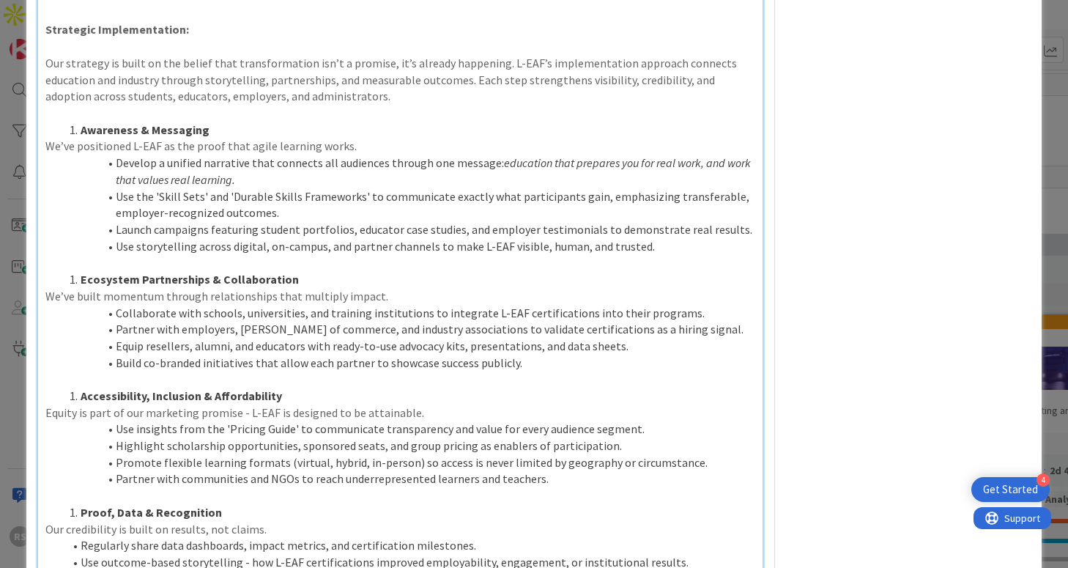
scroll to position [1419, 0]
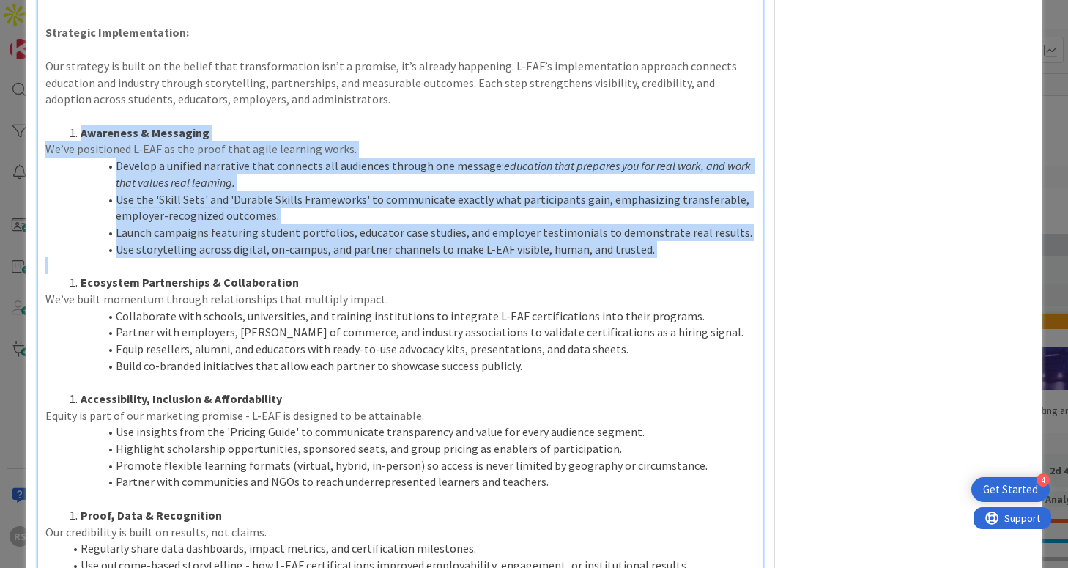
drag, startPoint x: 81, startPoint y: 132, endPoint x: 631, endPoint y: 261, distance: 565.8
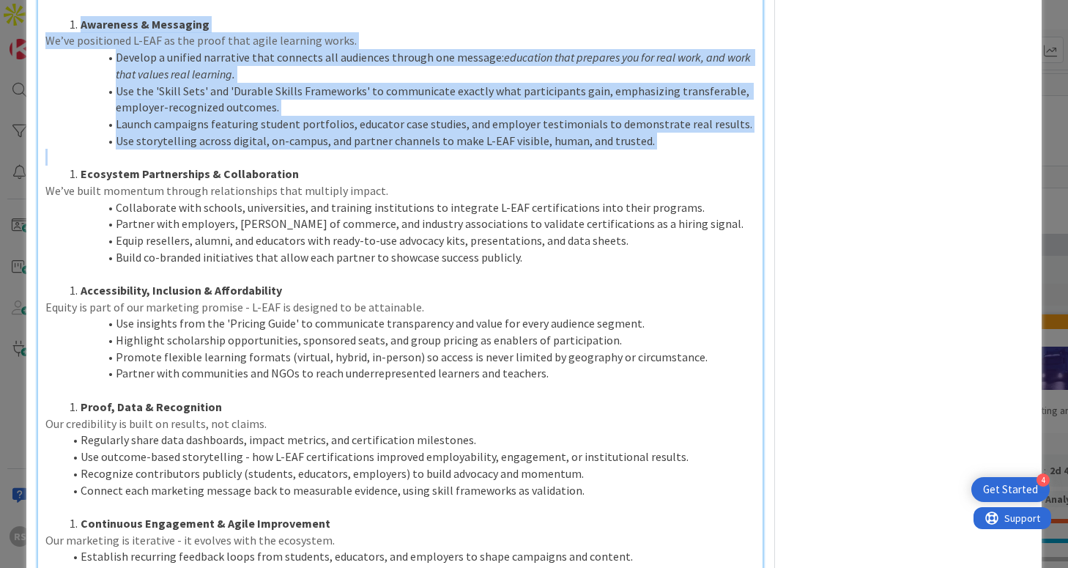
scroll to position [1522, 0]
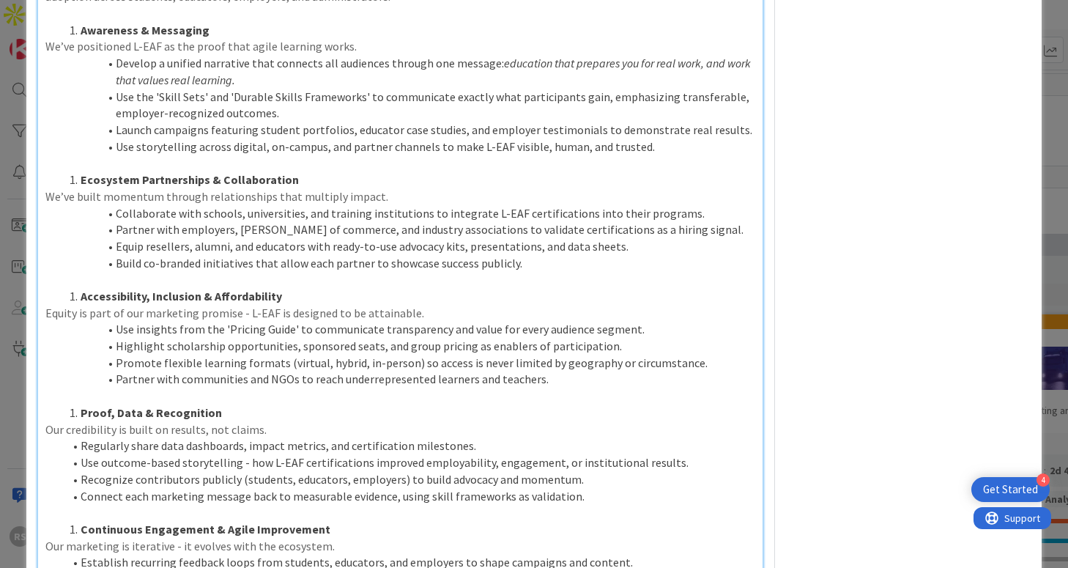
click at [486, 176] on li "Ecosystem Partnerships & Collaboration" at bounding box center [408, 179] width 691 height 17
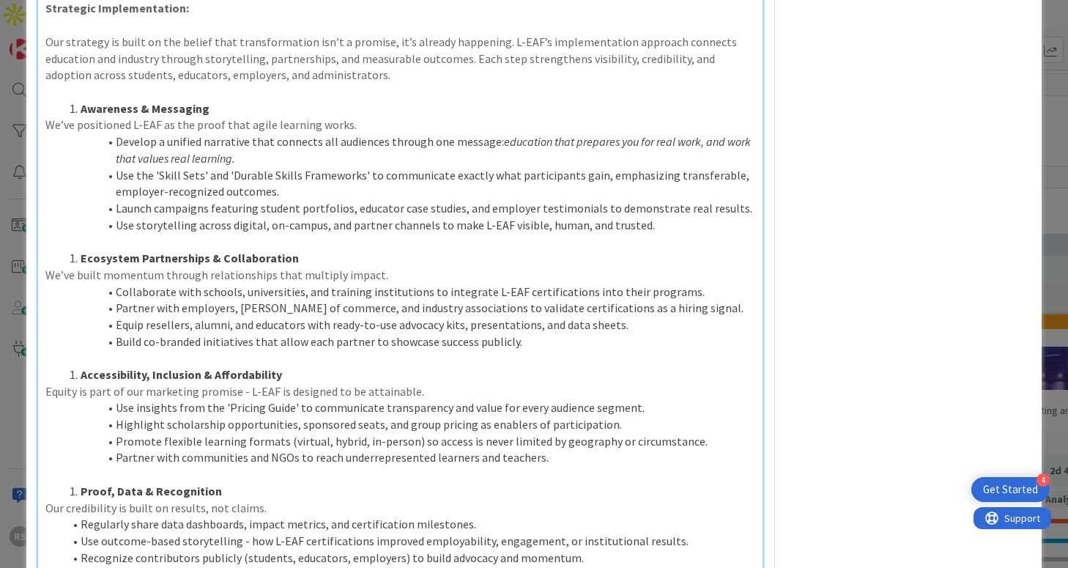
scroll to position [1445, 0]
